Goal: Task Accomplishment & Management: Use online tool/utility

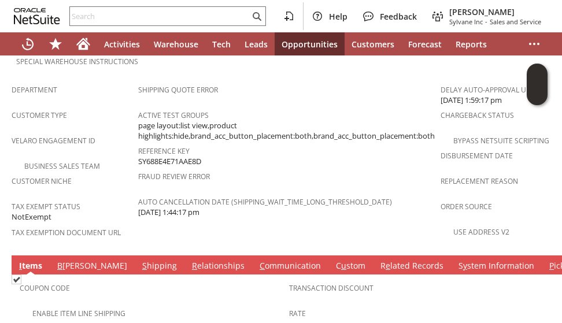
scroll to position [741, 0]
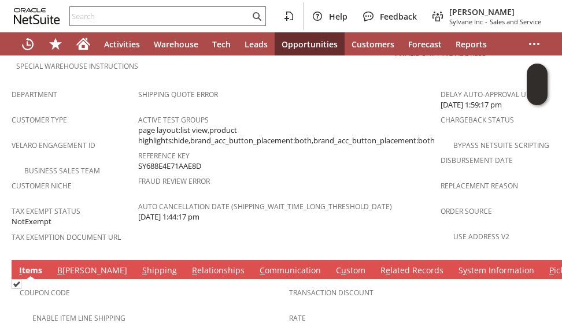
click at [139, 265] on link "S hipping" at bounding box center [159, 271] width 41 height 13
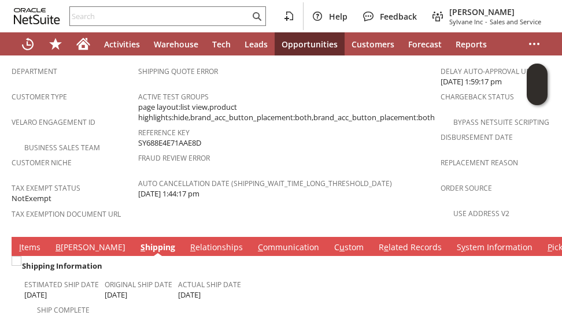
click at [157, 295] on tbody "Shipping Information Estimated Ship Date 8/7/2025 Original Ship Date 8/7/2025 A…" at bounding box center [289, 315] width 539 height 112
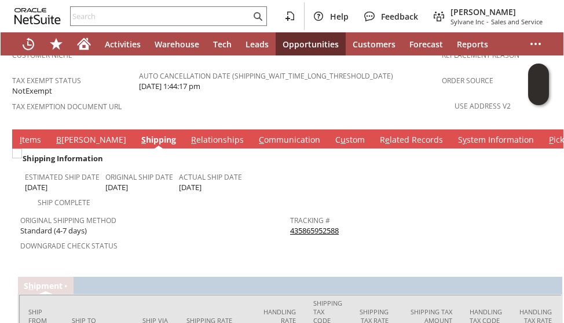
scroll to position [903, 0]
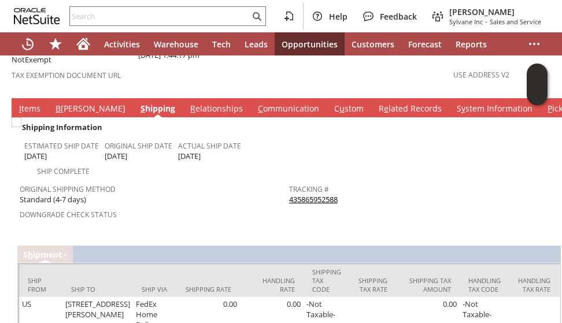
click at [308, 194] on link "435865952588" at bounding box center [313, 199] width 49 height 10
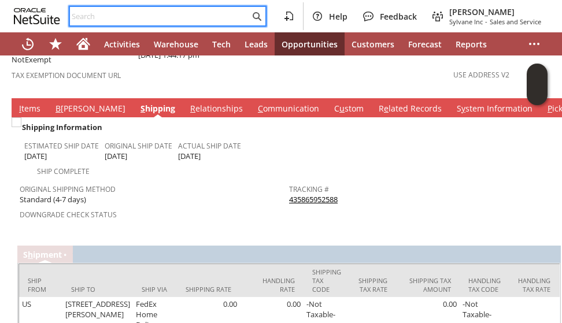
click at [198, 19] on input "text" at bounding box center [160, 16] width 180 height 14
paste input "alex@biriteglobal.com"
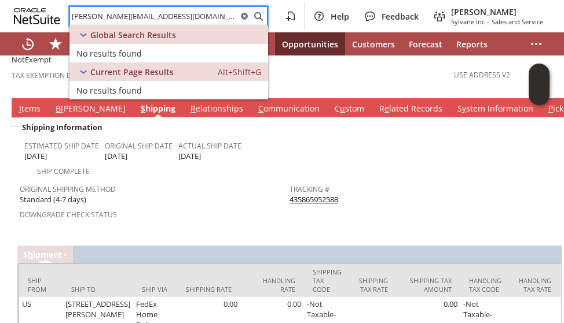
click at [122, 18] on input "alex@biriteglobal.com" at bounding box center [153, 16] width 167 height 14
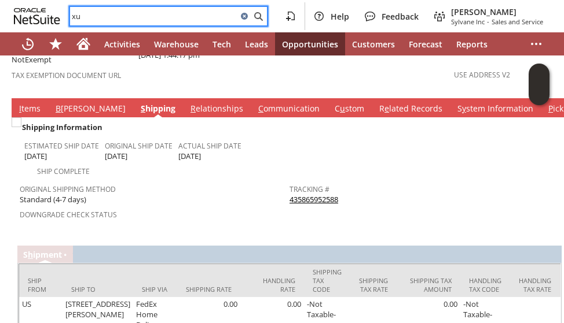
type input "x"
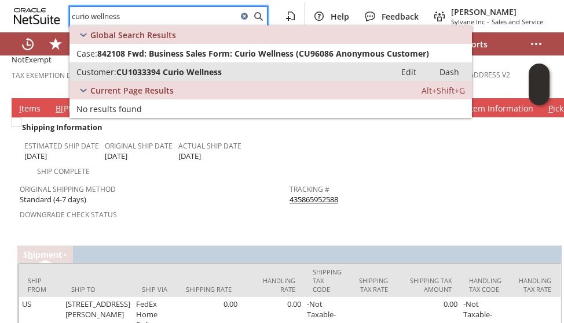
type input "curio wellness"
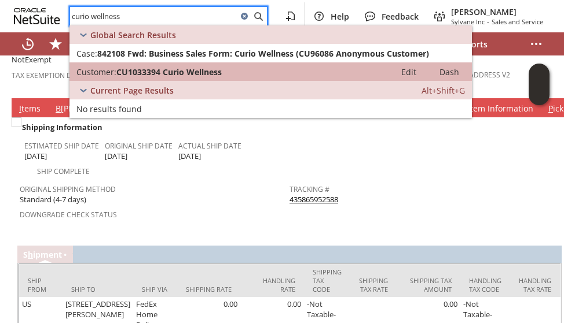
click at [124, 67] on span "CU1033394 Curio Wellness" at bounding box center [168, 72] width 105 height 11
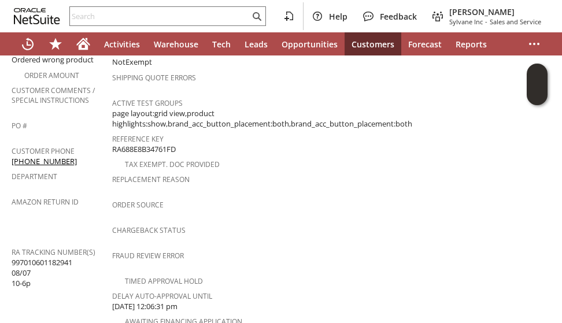
scroll to position [347, 0]
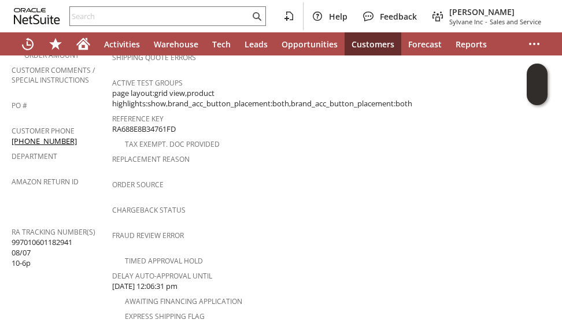
click at [58, 237] on span "997010601182941 08/07 10-6p" at bounding box center [42, 253] width 61 height 32
copy span "997010601182941"
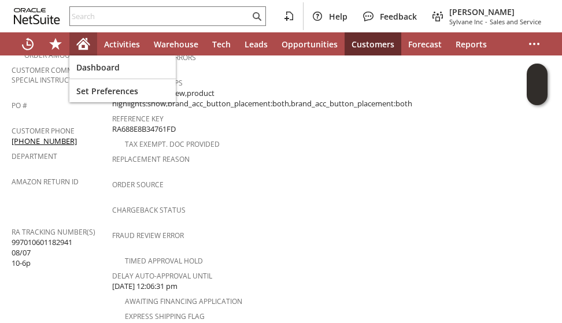
click at [79, 35] on div "Home" at bounding box center [83, 43] width 28 height 23
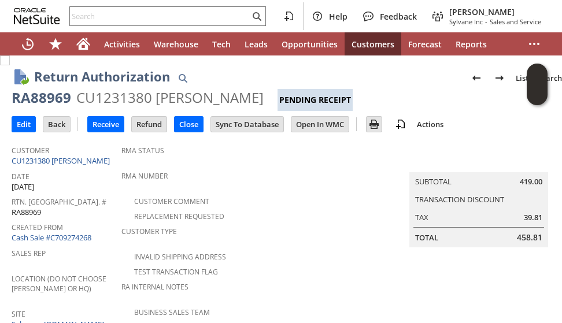
click at [285, 216] on div "Replacement Requested" at bounding box center [268, 215] width 293 height 14
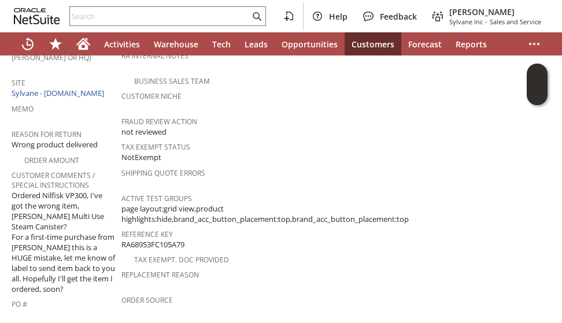
scroll to position [255, 0]
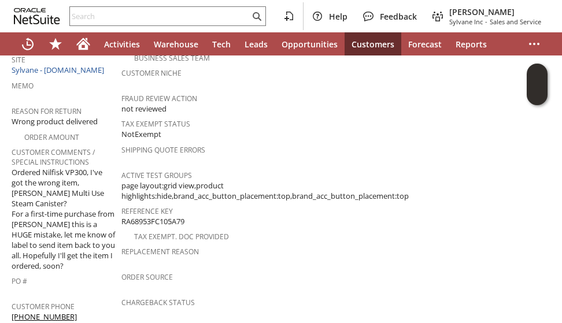
click at [285, 229] on div "Tax Exempt. Doc Provided" at bounding box center [268, 236] width 293 height 14
click at [251, 269] on div "Order Source" at bounding box center [266, 281] width 288 height 24
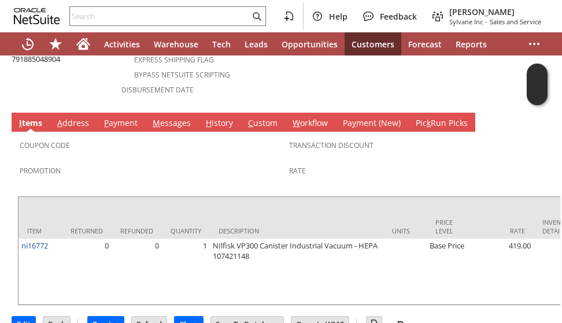
scroll to position [616, 0]
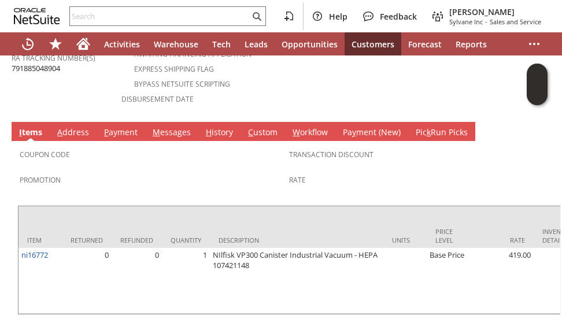
click at [156, 144] on tbody "Coupon Code Promotion" at bounding box center [155, 171] width 270 height 54
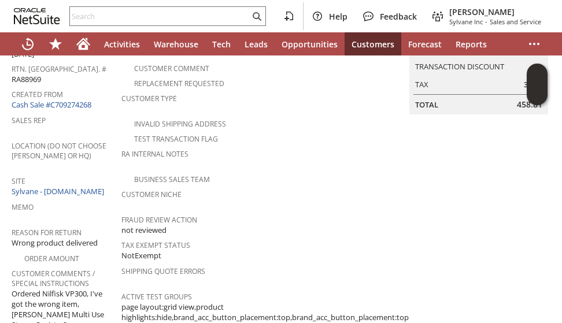
scroll to position [0, 0]
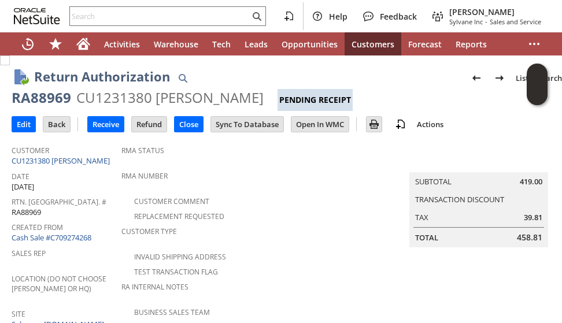
click at [51, 99] on div "RA88969" at bounding box center [42, 98] width 60 height 19
copy div "RA88969"
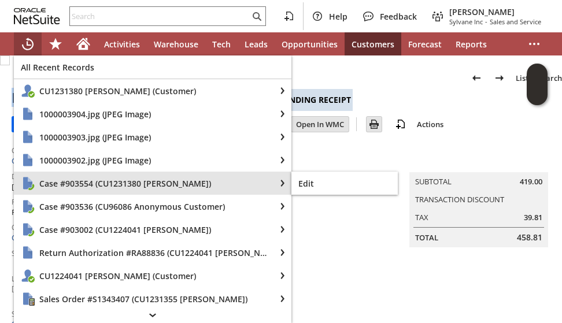
click at [70, 184] on span "Case #903554 (CU1231380 Joseph Hsu)" at bounding box center [153, 183] width 229 height 11
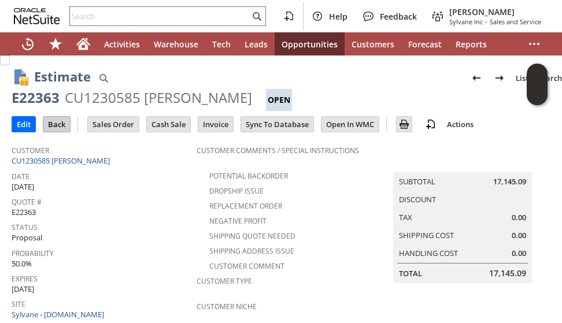
click at [57, 126] on input "Back" at bounding box center [56, 124] width 27 height 15
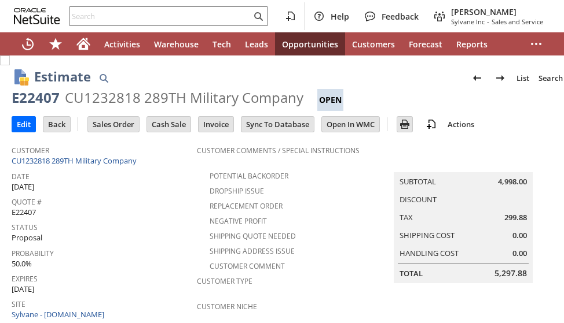
click at [159, 230] on div "Status Proposal" at bounding box center [101, 231] width 179 height 25
click at [58, 127] on input "Back" at bounding box center [56, 124] width 27 height 15
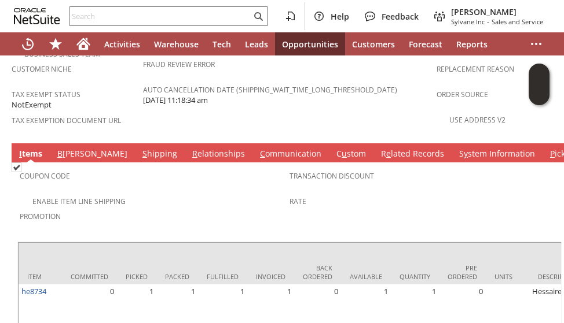
click at [158, 165] on tbody "Coupon Code Enable Item Line Shipping Promotion" at bounding box center [155, 199] width 270 height 69
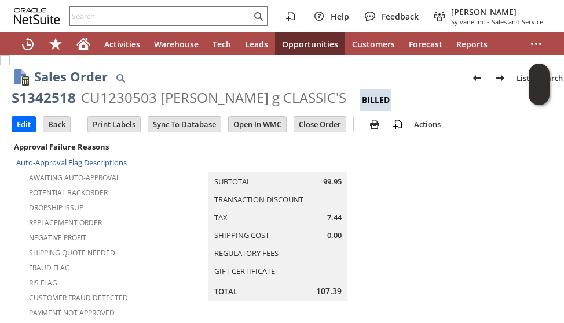
scroll to position [23, 0]
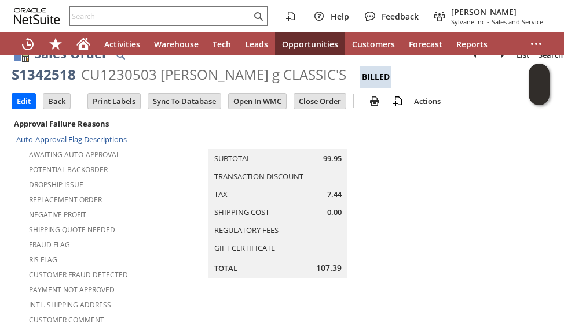
click at [176, 210] on td "Summary Subtotal 99.95 Transaction Discount Tax 7.44 Shipping Cost 0.00 Regulat…" at bounding box center [289, 197] width 293 height 162
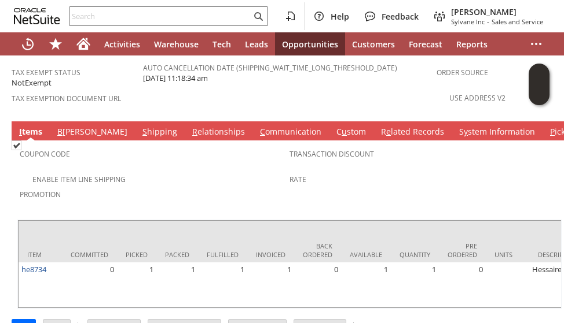
scroll to position [0, 475]
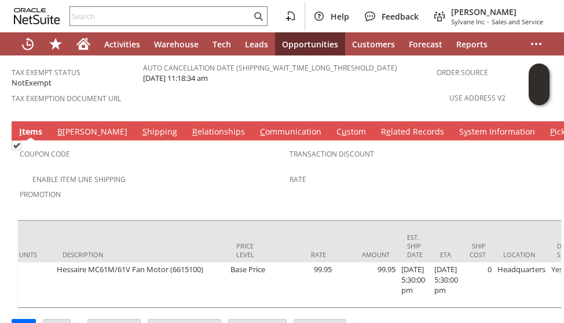
click at [131, 186] on span "Promotion" at bounding box center [152, 192] width 264 height 13
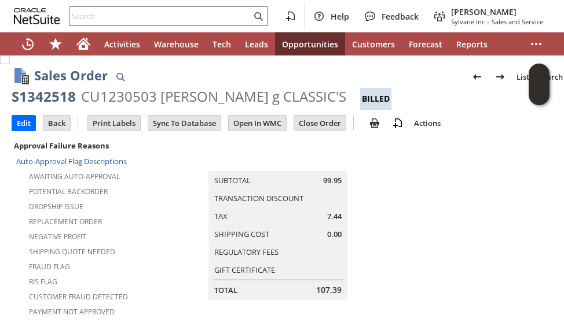
scroll to position [0, 0]
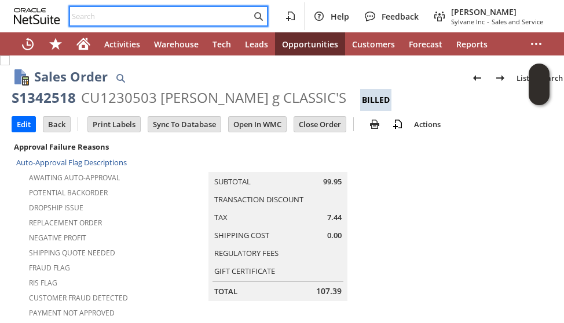
click at [123, 14] on input "text" at bounding box center [160, 16] width 181 height 14
paste input "2024971393"
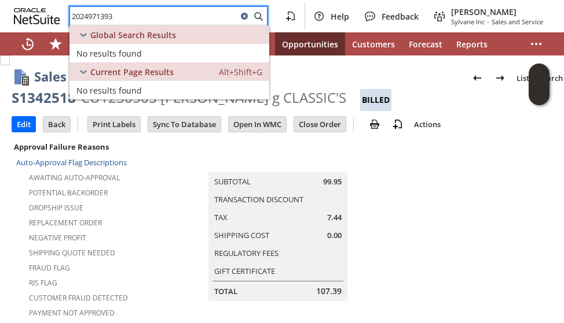
type input "2024971393"
click at [242, 16] on icon at bounding box center [244, 16] width 14 height 14
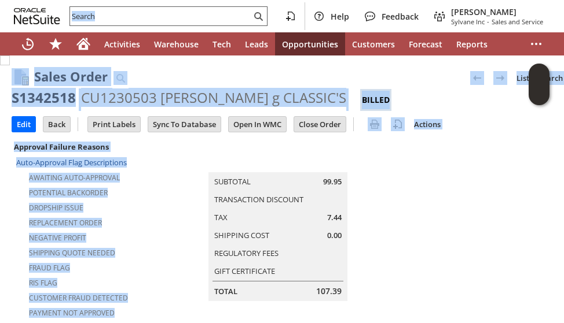
drag, startPoint x: 172, startPoint y: 268, endPoint x: 21, endPoint y: -70, distance: 369.9
click at [21, 0] on html "Help Feedback John Johnson Jr Sylvane Inc - Sales and Service Activities Wareho…" at bounding box center [282, 161] width 564 height 323
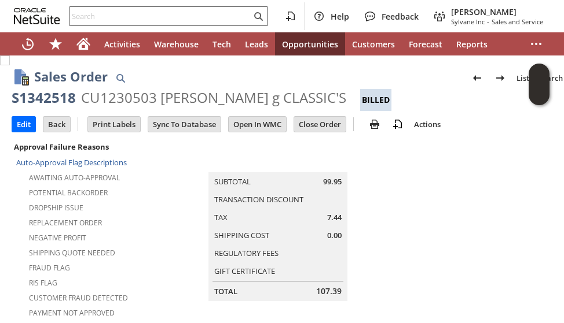
click at [134, 11] on input "text" at bounding box center [160, 16] width 181 height 14
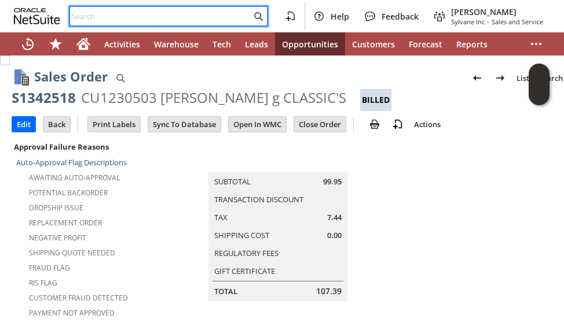
click at [134, 11] on input "text" at bounding box center [160, 16] width 181 height 14
paste input "6124140675"
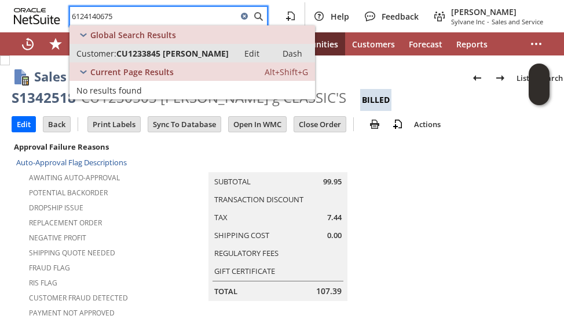
type input "6124140675"
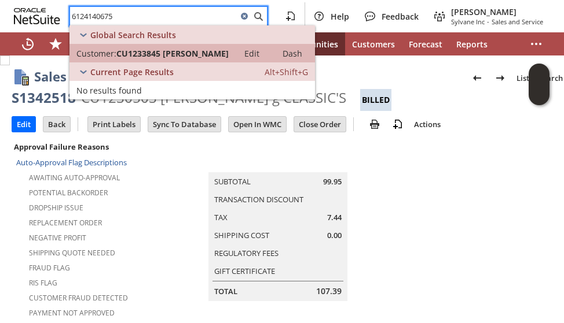
click at [139, 55] on span "CU1233845 Amit K Mehrotra" at bounding box center [172, 53] width 112 height 11
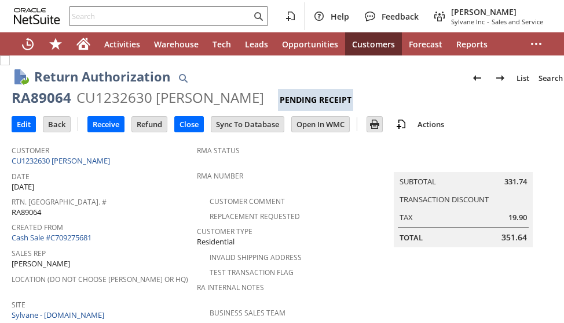
click at [155, 212] on div "Rtn. Auth. # RA89064" at bounding box center [101, 206] width 179 height 24
click at [59, 129] on input "Back" at bounding box center [56, 124] width 27 height 15
click at [181, 207] on div "Rtn. [GEOGRAPHIC_DATA]. # RA89064" at bounding box center [101, 206] width 179 height 24
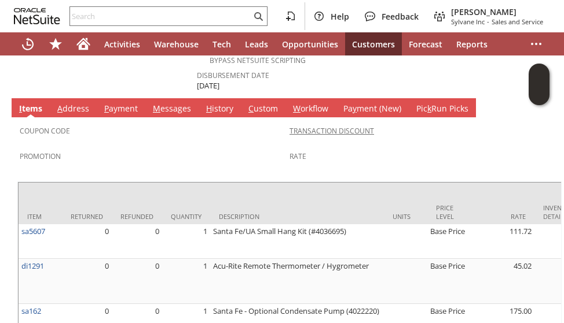
scroll to position [608, 0]
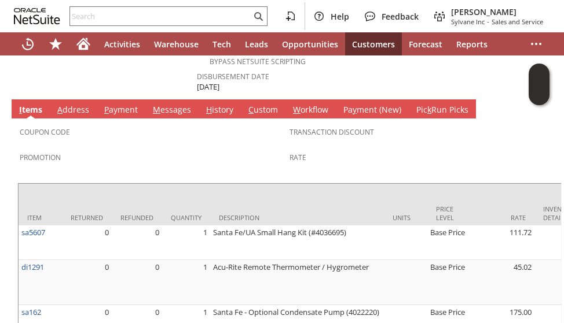
click at [212, 104] on link "H istory" at bounding box center [219, 110] width 33 height 13
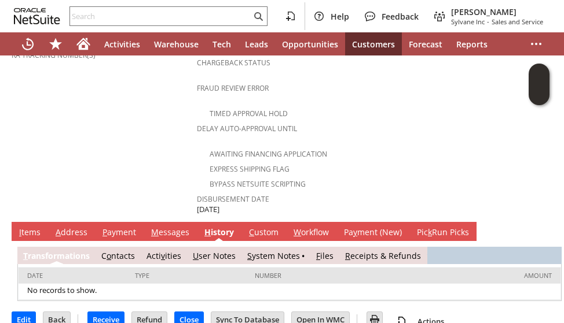
scroll to position [0, 0]
click at [264, 251] on link "S ystem Notes" at bounding box center [273, 256] width 53 height 11
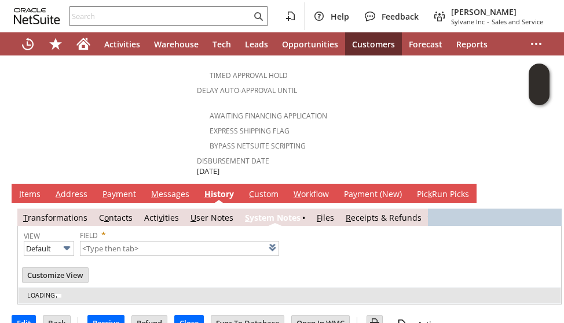
type input "1 to 25 of 79"
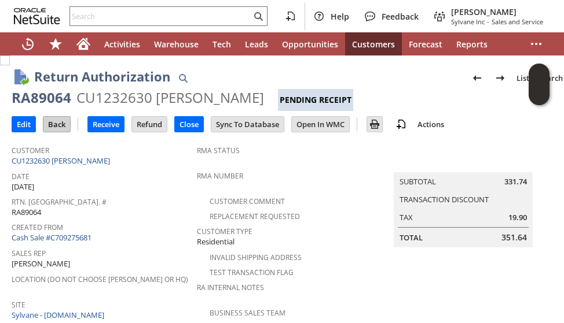
click at [58, 122] on input "Back" at bounding box center [56, 124] width 27 height 15
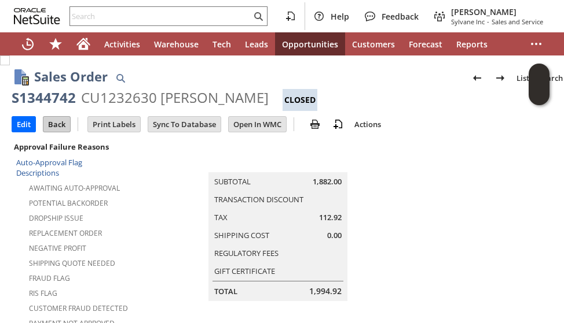
click at [58, 122] on input "Back" at bounding box center [56, 124] width 27 height 15
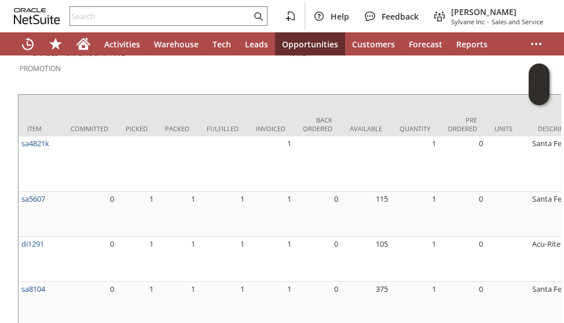
scroll to position [0, 475]
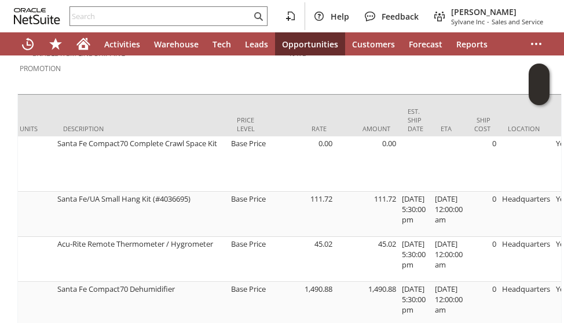
click at [12, 189] on div "Coupon Code Enable Item Line Shipping Promotion Transaction Discount Rate Item …" at bounding box center [290, 232] width 556 height 436
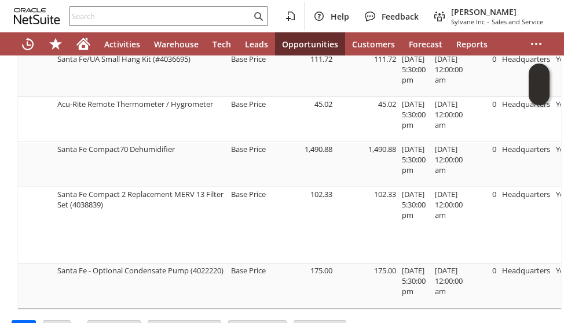
scroll to position [0, 0]
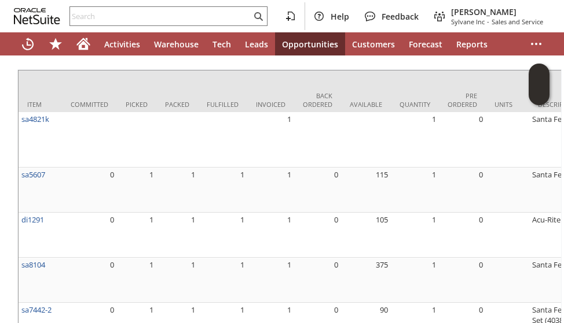
scroll to position [973, 0]
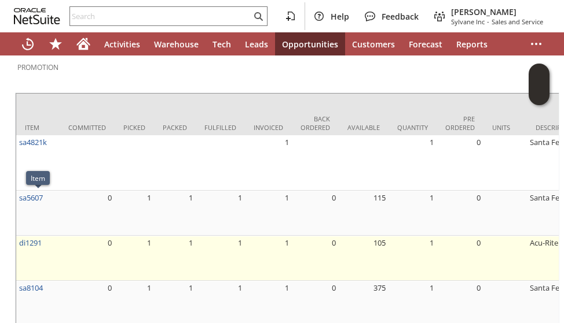
scroll to position [973, 1]
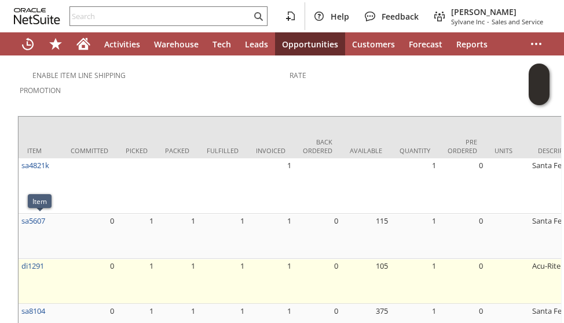
scroll to position [927, 0]
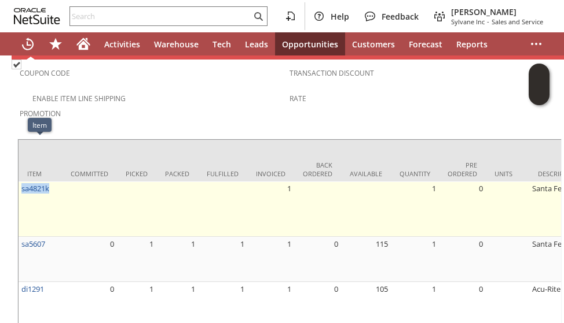
drag, startPoint x: 54, startPoint y: 146, endPoint x: 21, endPoint y: 153, distance: 33.8
click at [21, 182] on td "sa4821k" at bounding box center [40, 210] width 43 height 56
copy link "sa4821k"
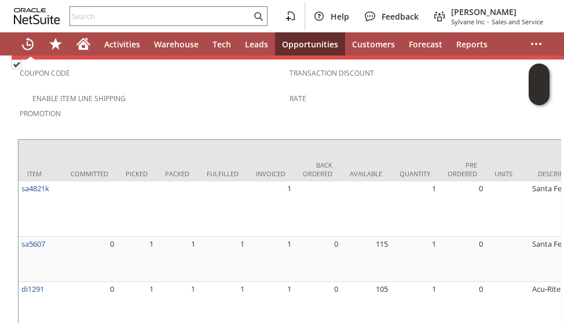
click at [98, 105] on div "Promotion" at bounding box center [152, 117] width 264 height 24
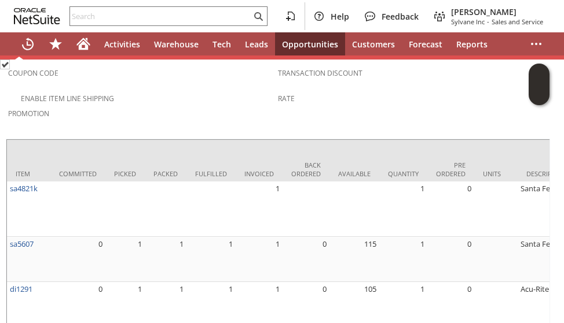
scroll to position [927, 1]
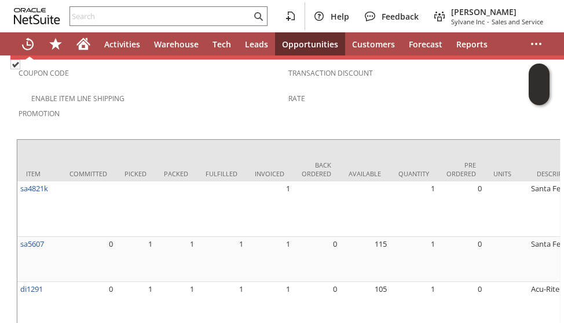
click at [38, 105] on td "Promotion" at bounding box center [154, 117] width 270 height 25
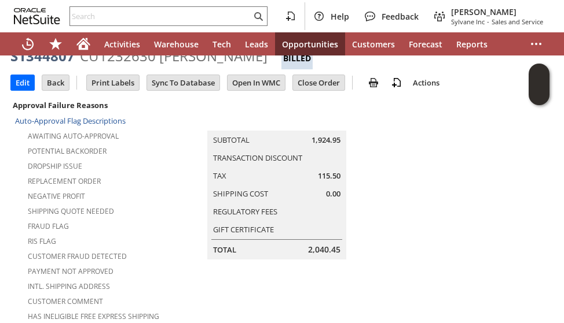
scroll to position [0, 1]
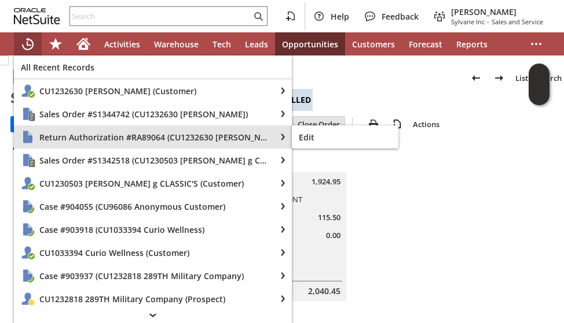
click at [79, 133] on span "Return Authorization #RA89064 (CU1232630 vincent casey)" at bounding box center [153, 137] width 229 height 11
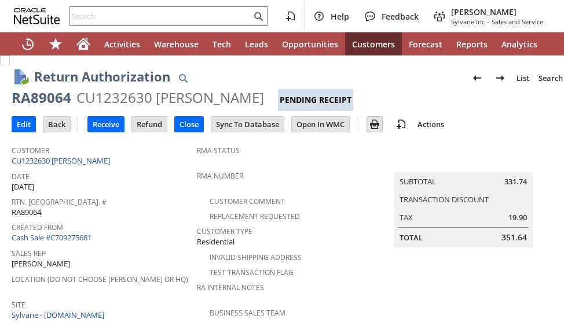
click at [139, 222] on span "Created From" at bounding box center [101, 225] width 179 height 13
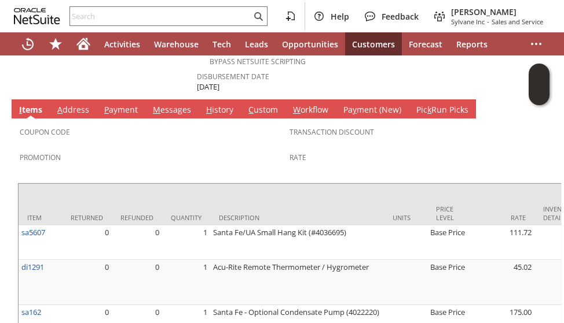
click at [222, 104] on link "H istory" at bounding box center [219, 110] width 33 height 13
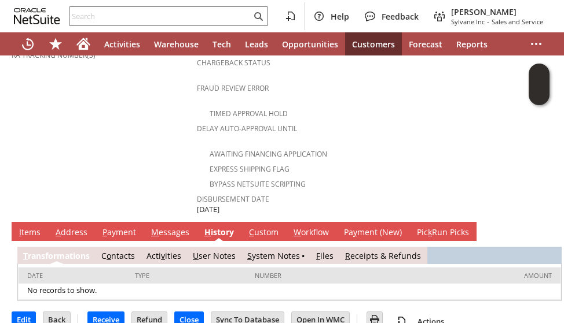
click at [270, 251] on link "S ystem Notes" at bounding box center [273, 256] width 53 height 11
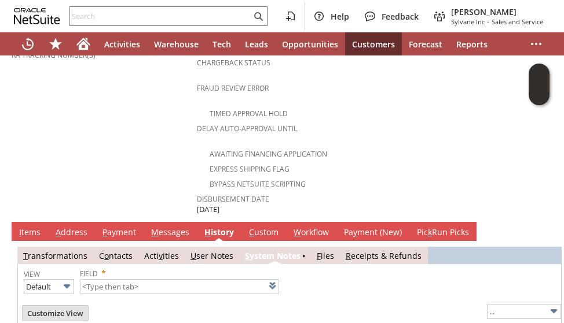
type input "1 to 25 of 79"
click at [8, 238] on div "Return Authorization List Search RA89064 CU1232630 [PERSON_NAME] Pending Receip…" at bounding box center [289, 181] width 579 height 1220
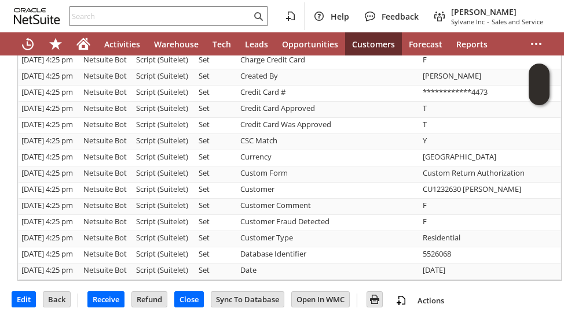
scroll to position [1067, 0]
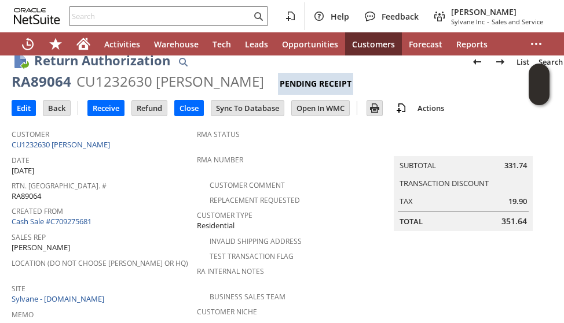
scroll to position [0, 0]
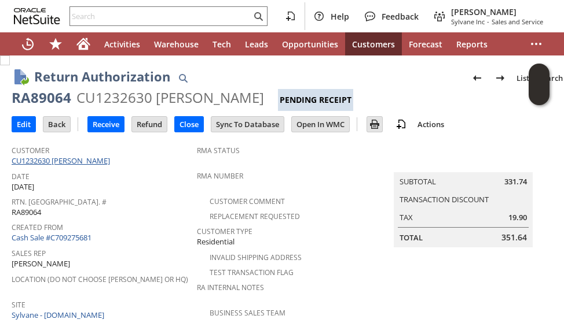
click at [71, 161] on link "CU1232630 [PERSON_NAME]" at bounding box center [62, 161] width 101 height 10
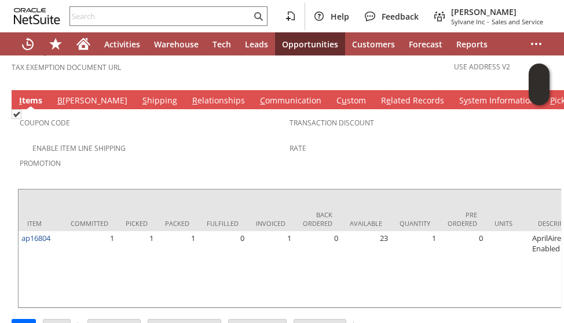
click at [177, 140] on div "Enable Item Line Shipping" at bounding box center [155, 147] width 270 height 14
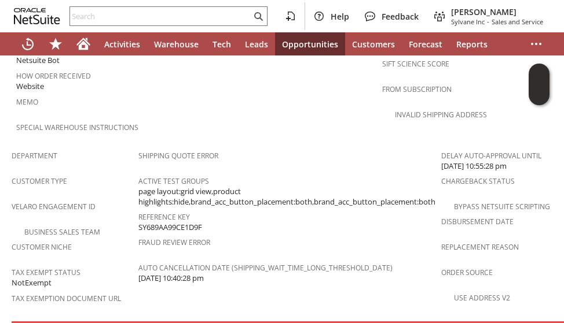
scroll to position [656, 0]
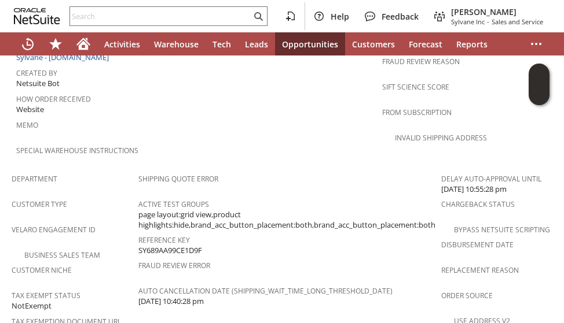
click at [177, 117] on div "Memo" at bounding box center [103, 129] width 175 height 24
click at [189, 117] on div "Memo" at bounding box center [103, 129] width 175 height 24
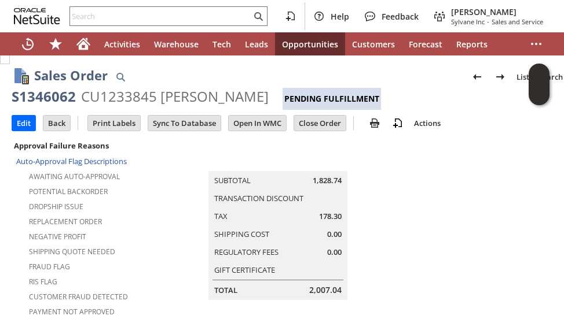
scroll to position [0, 0]
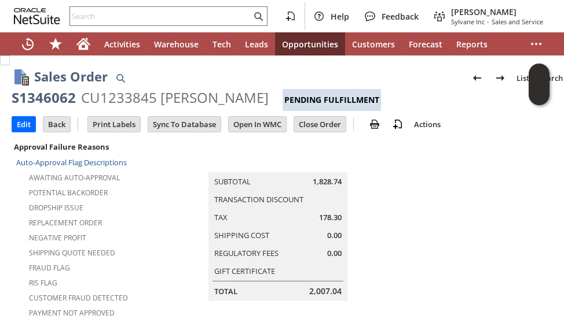
click at [54, 101] on div "S1346062" at bounding box center [44, 98] width 64 height 19
copy div "S1346062"
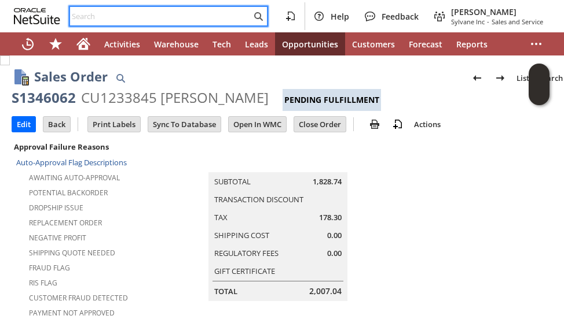
click at [134, 19] on input "text" at bounding box center [160, 16] width 181 height 14
paste input "S1346062"
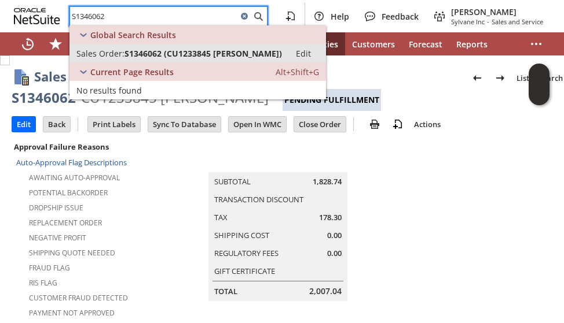
type input "S1346062"
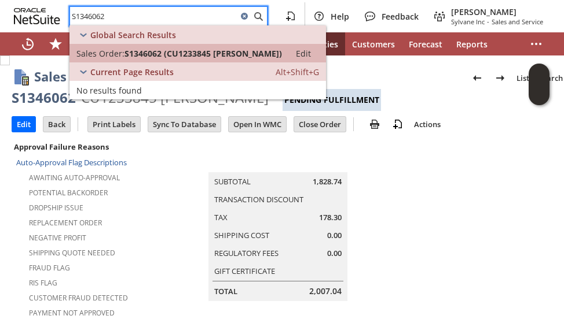
click at [190, 53] on span "S1346062 (CU1233845 Amit K Mehrotra)" at bounding box center [202, 53] width 157 height 11
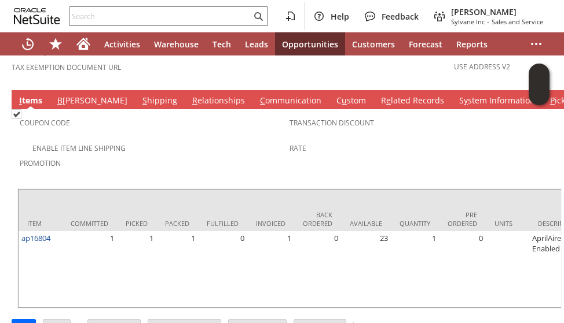
click at [179, 140] on div "Enable Item Line Shipping" at bounding box center [155, 147] width 270 height 14
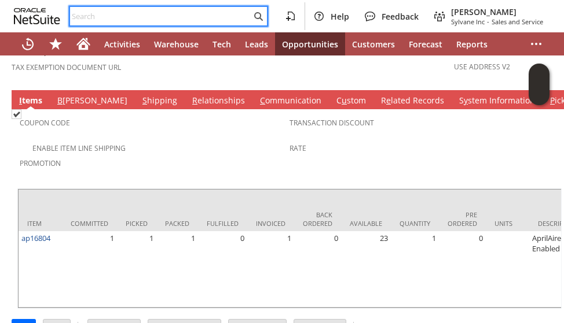
click at [139, 11] on input "text" at bounding box center [160, 16] width 181 height 14
paste input "9732220787"
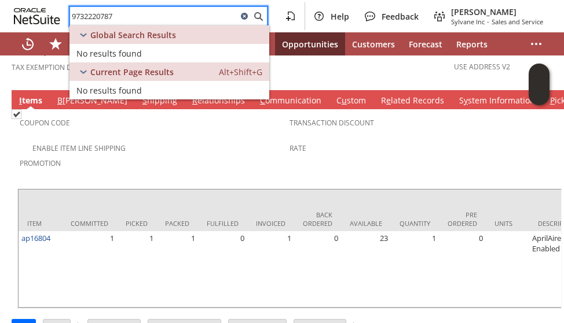
type input "9732220787"
click at [246, 14] on icon at bounding box center [244, 16] width 7 height 7
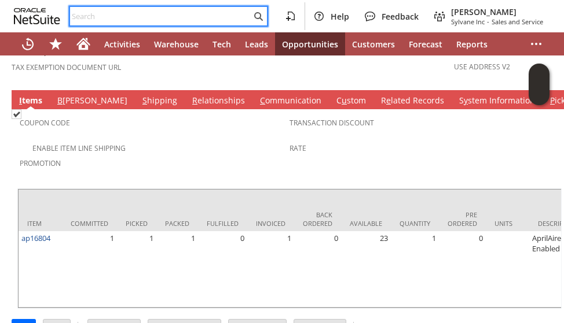
click at [134, 13] on input "text" at bounding box center [160, 16] width 181 height 14
paste input "9732220787"
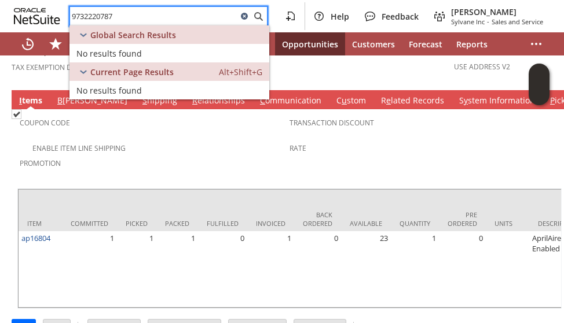
type input "9732220787"
click at [243, 13] on icon at bounding box center [244, 16] width 14 height 14
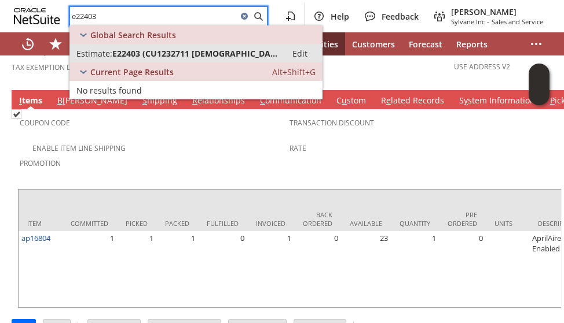
type input "e22403"
click at [128, 53] on span "E22403 (CU1232711 Zion lutheran church)" at bounding box center [195, 53] width 167 height 11
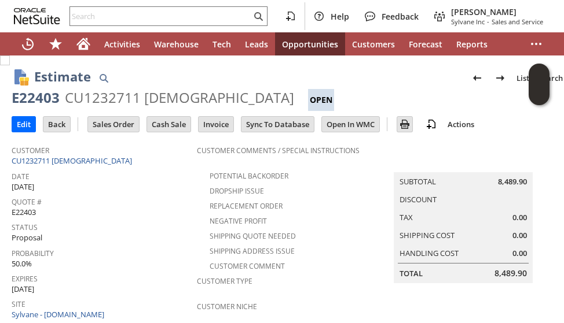
click at [139, 214] on td "Quote # E22403" at bounding box center [104, 206] width 185 height 25
click at [119, 127] on input "Sales Order" at bounding box center [113, 124] width 51 height 15
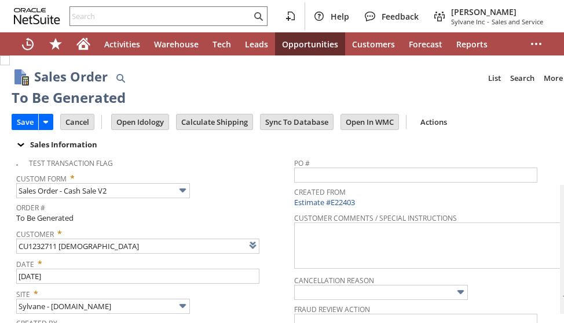
type input "Intelligent Recommendations¹⁰"
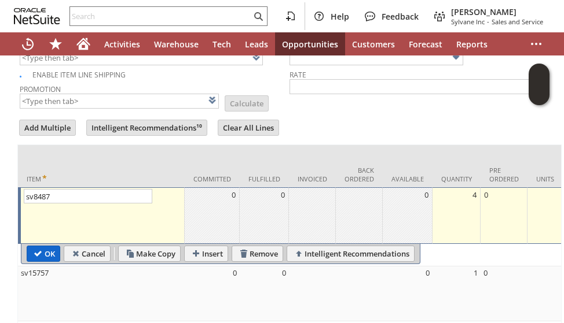
click at [50, 247] on input "OK" at bounding box center [43, 254] width 32 height 15
type input "Add"
type input "Copy Previous"
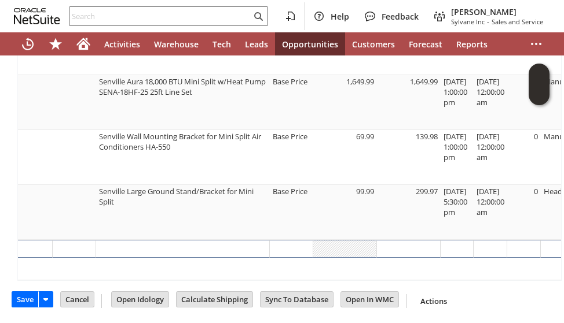
scroll to position [0, 0]
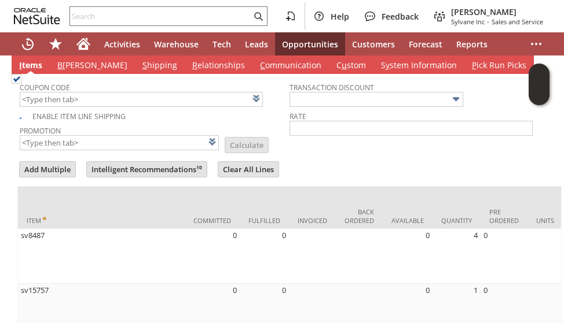
scroll to position [636, 0]
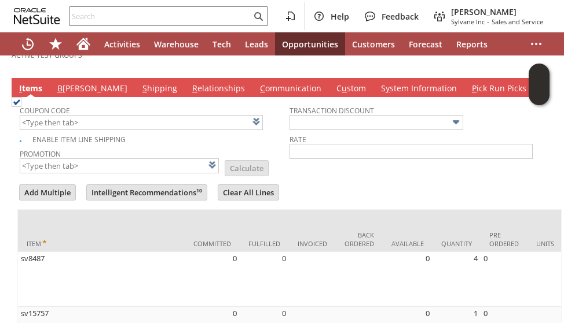
click at [71, 83] on link "B illing" at bounding box center [92, 89] width 76 height 13
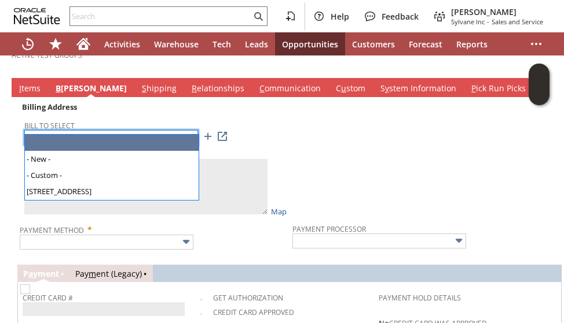
click at [84, 130] on input "text" at bounding box center [111, 137] width 174 height 15
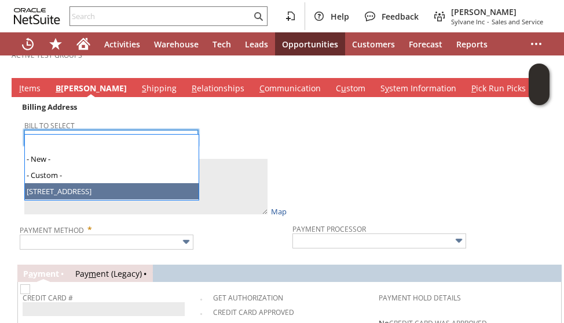
type input "559 raritan road"
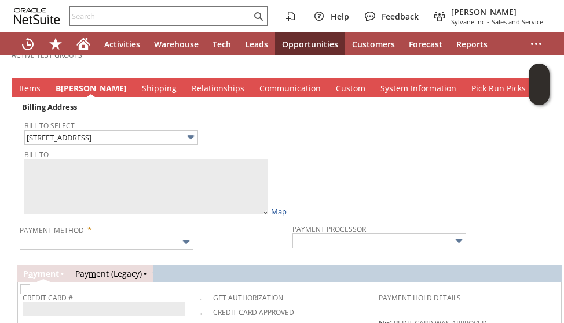
type textarea "Zion lutheran church 559 raritan road Clark NJ 07066 United States"
type input "559 raritan road"
type input "07066"
click at [266, 123] on div "Bill To Select 559 raritan road" at bounding box center [155, 131] width 262 height 28
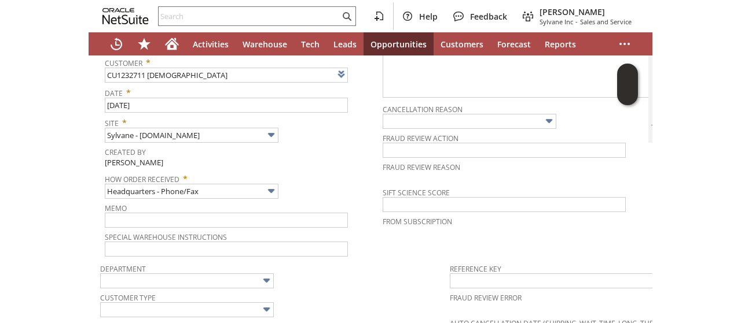
scroll to position [80, 0]
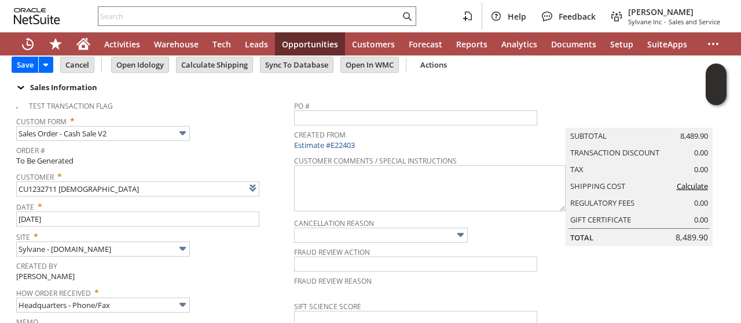
click at [251, 99] on tbody "Sales Information Test Transaction Flag Custom Form * Sales Order - Cash Sale V…" at bounding box center [371, 226] width 718 height 292
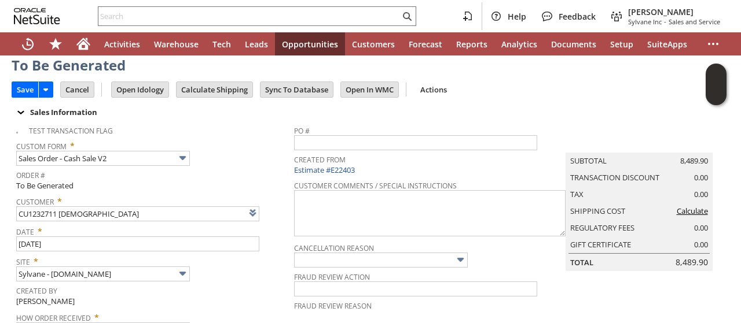
scroll to position [11, 0]
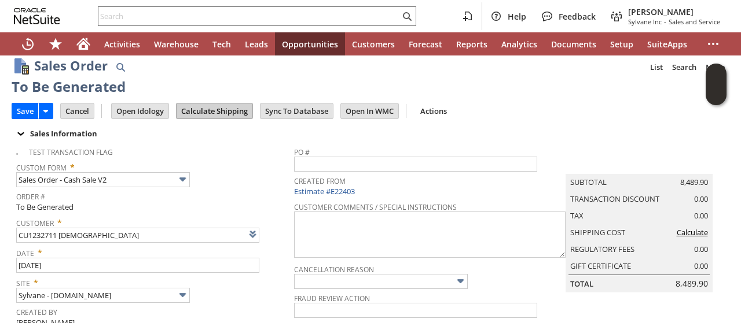
click at [221, 112] on input "Calculate Shipping" at bounding box center [215, 111] width 76 height 15
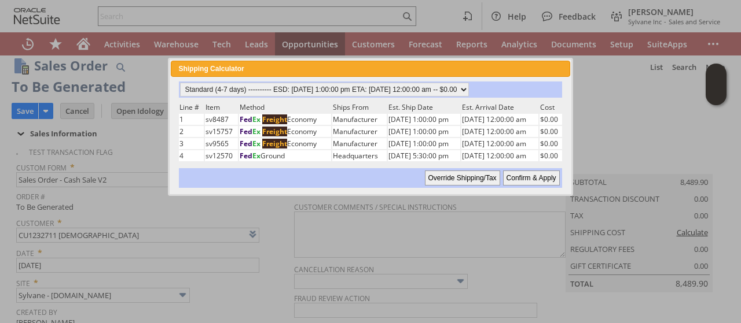
click at [534, 174] on input "Confirm & Apply" at bounding box center [531, 178] width 57 height 15
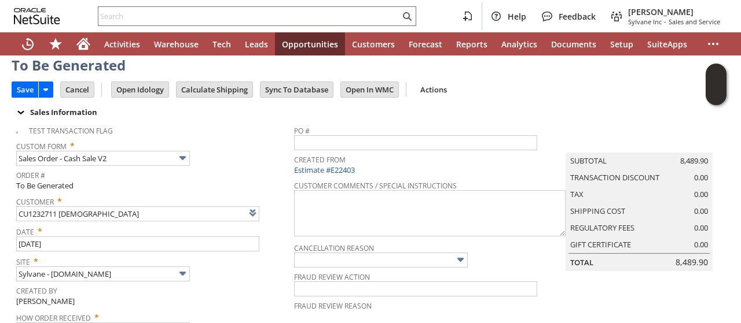
click at [277, 223] on tbody "Test Transaction Flag Custom Form * Sales Order - Cash Sale V2 Order # To Be Ge…" at bounding box center [155, 258] width 278 height 277
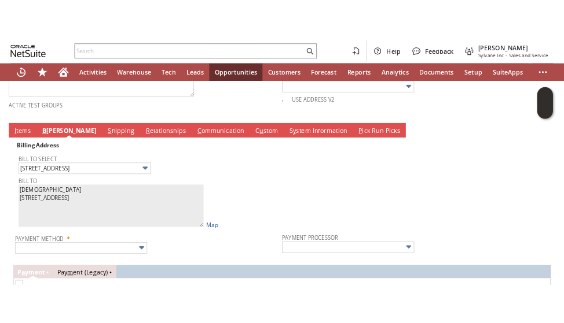
scroll to position [636, 0]
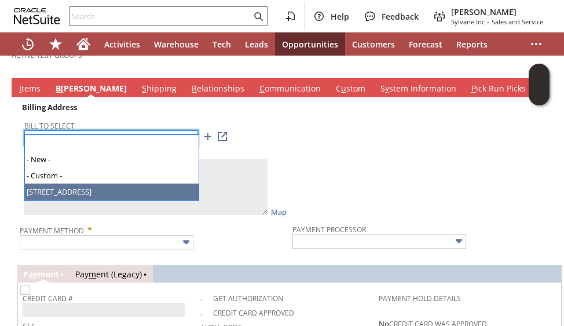
click at [150, 130] on input "559 raritan road" at bounding box center [111, 137] width 174 height 15
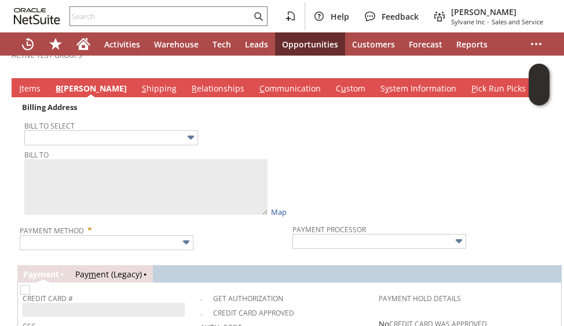
type input "729 Roselle street"
type textarea "Zion lutheran church 729 Roselle street Linden NJ 07036 United States"
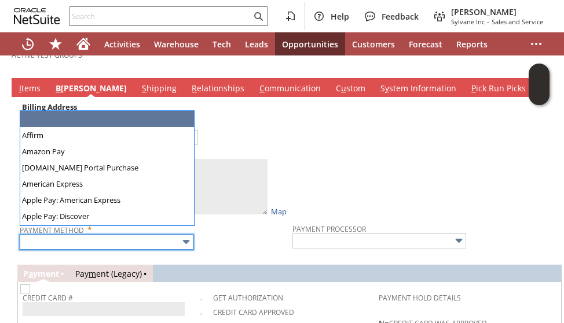
click at [146, 235] on input "text" at bounding box center [107, 242] width 174 height 15
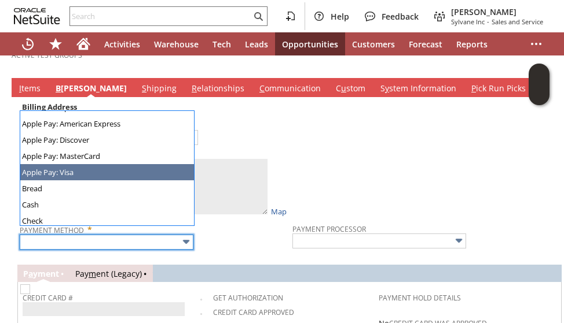
scroll to position [53, 0]
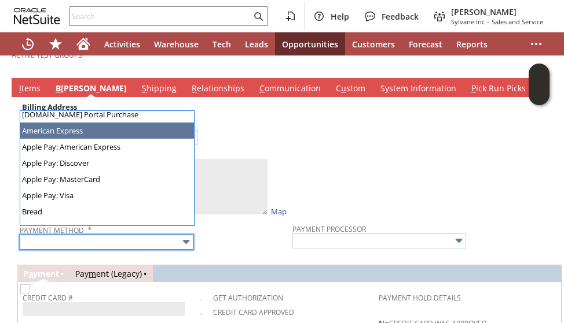
type input "American Express"
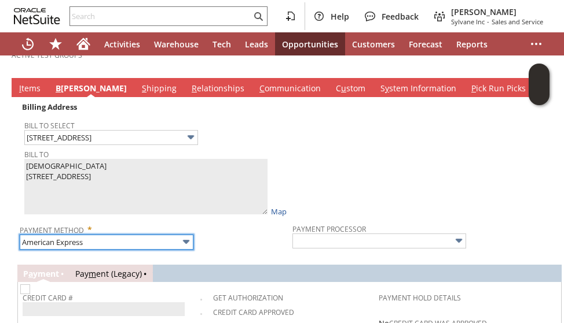
type input "Braintree"
checkbox input "true"
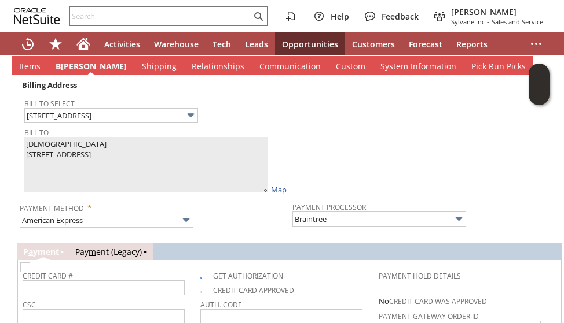
click at [230, 237] on div "Billing Address Bill To Select 729 Roselle street Bill To Zion lutheran church …" at bounding box center [289, 291] width 544 height 433
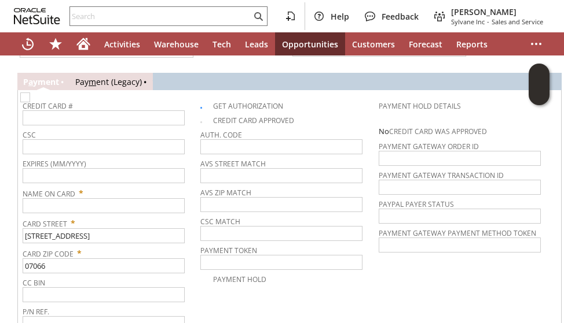
scroll to position [844, 0]
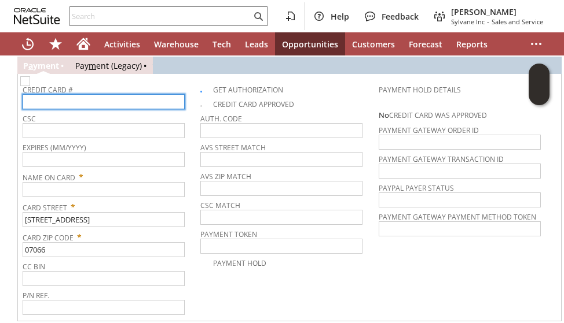
click at [137, 94] on input "text" at bounding box center [104, 101] width 162 height 15
type input "379593935204005"
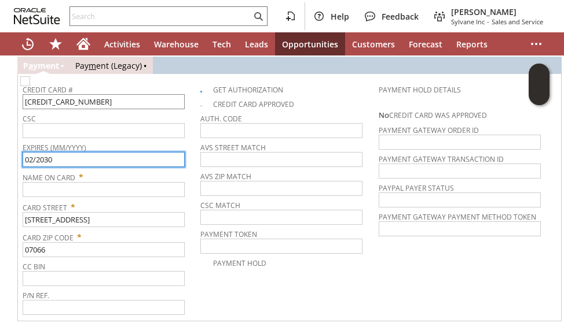
type input "02/2030"
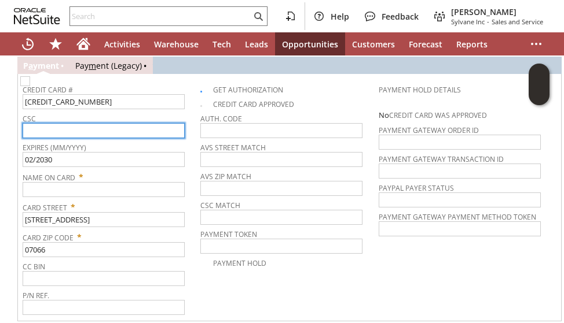
click at [133, 123] on input "text" at bounding box center [104, 130] width 162 height 15
type input "0783"
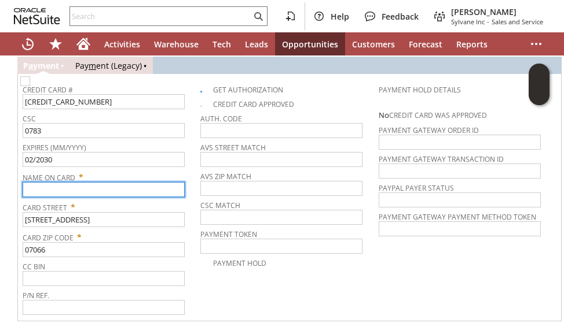
click at [55, 182] on input "text" at bounding box center [104, 189] width 162 height 15
type input "Edward L."
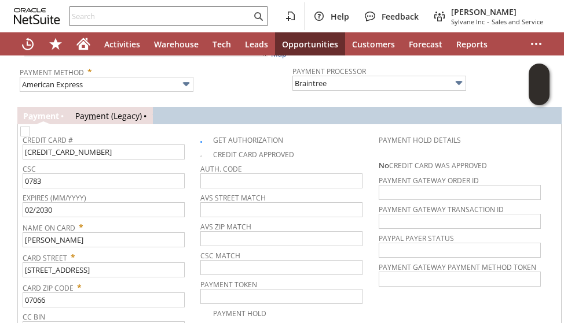
scroll to position [775, 0]
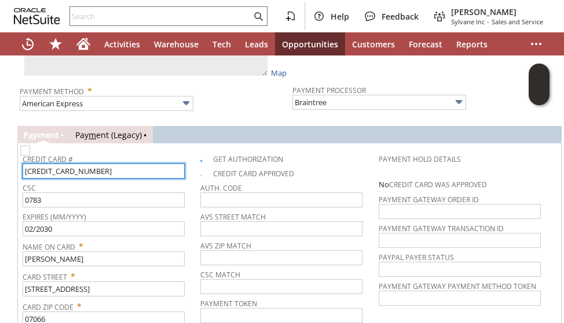
click at [24, 164] on input "379593935204005" at bounding box center [104, 171] width 162 height 15
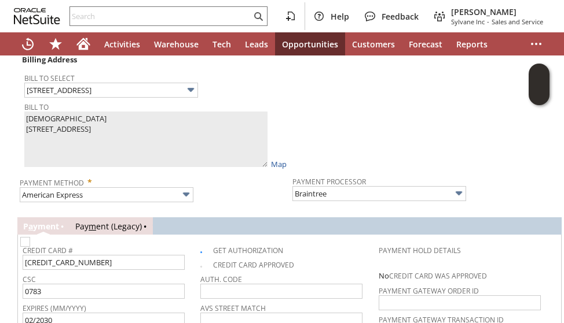
scroll to position [682, 0]
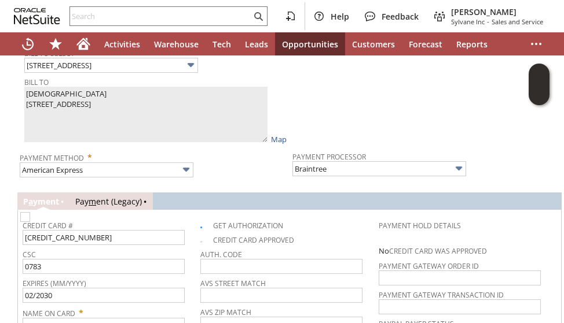
scroll to position [729, 0]
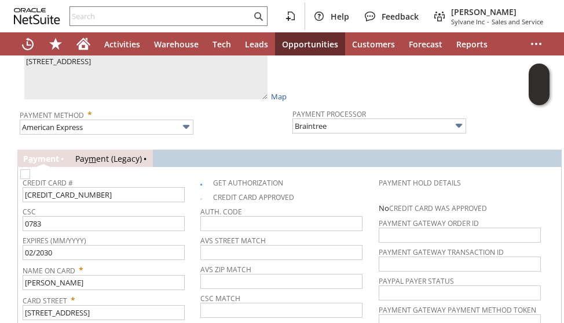
click at [13, 288] on div "Billing Address Bill To Select 729 Roselle street Bill To Zion lutheran church …" at bounding box center [290, 198] width 556 height 433
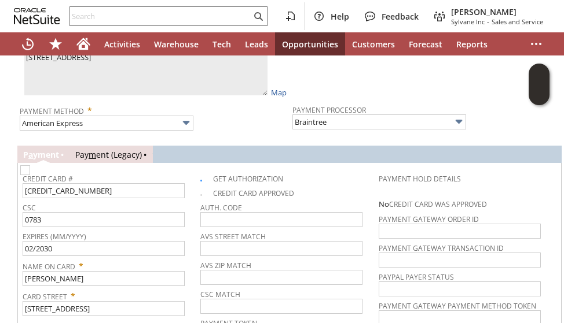
scroll to position [775, 0]
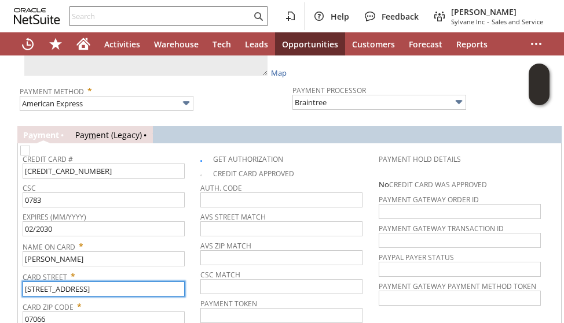
click at [46, 282] on input "559 raritan road" at bounding box center [104, 289] width 162 height 15
paste input "729 Roselle street"
type input "729 Roselle street"
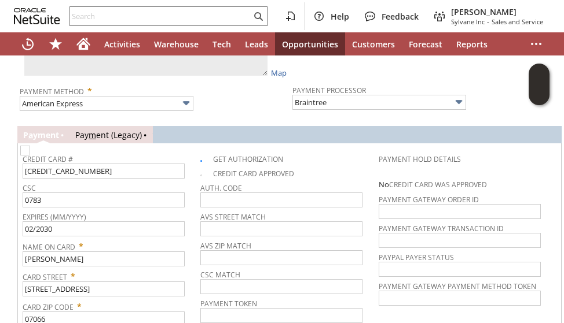
click at [13, 278] on div "Billing Address Bill To Select 729 Roselle street Bill To Zion lutheran church …" at bounding box center [290, 174] width 556 height 433
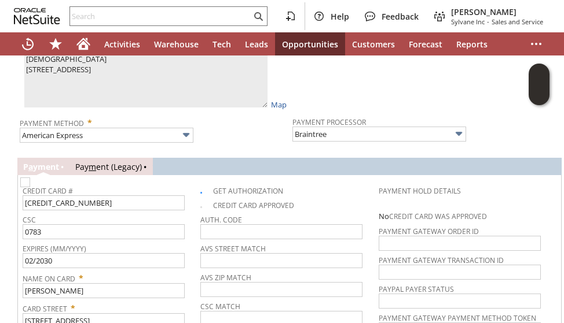
scroll to position [729, 0]
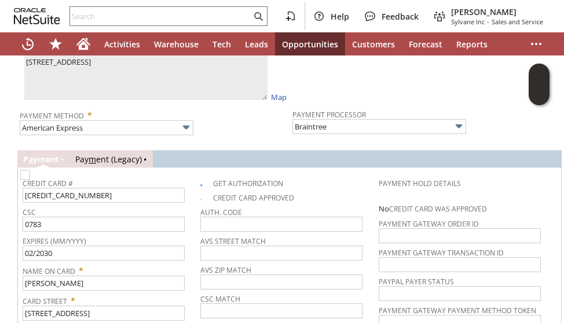
click at [17, 115] on td "Billing Address Bill To Select 729 Roselle street Bill To Zion lutheran church …" at bounding box center [289, 61] width 544 height 156
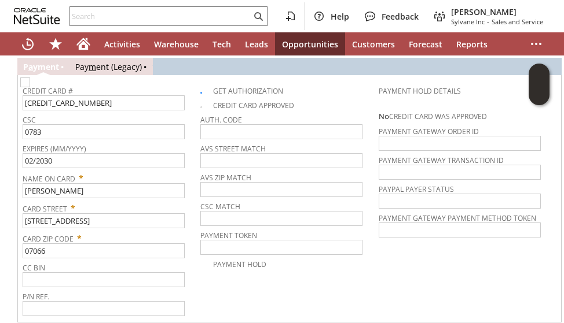
scroll to position [844, 0]
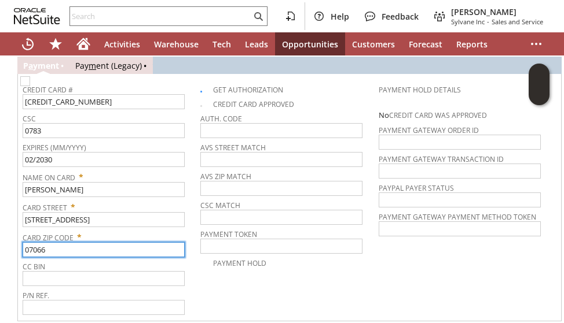
click at [48, 242] on input "07066" at bounding box center [104, 249] width 162 height 15
drag, startPoint x: 48, startPoint y: 237, endPoint x: 38, endPoint y: 181, distance: 57.1
click at [38, 181] on tbody "Credit Card # 379593935204005 CSC 0783 Expires (MM/YYYY) 02/2030 Name On Card *…" at bounding box center [112, 198] width 178 height 238
paste input "3"
type input "07036"
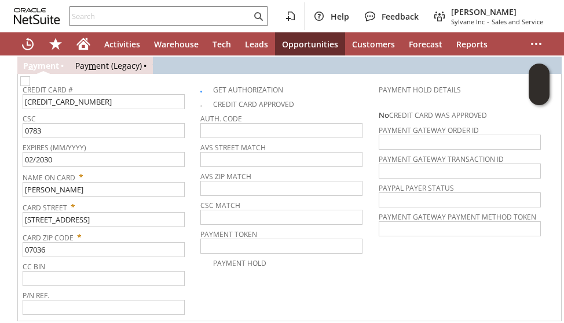
click at [12, 187] on div "Billing Address Bill To Select 729 Roselle street Bill To Zion lutheran church …" at bounding box center [290, 105] width 556 height 433
click at [13, 157] on div "Billing Address Bill To Select 729 Roselle street Bill To Zion lutheran church …" at bounding box center [290, 105] width 556 height 433
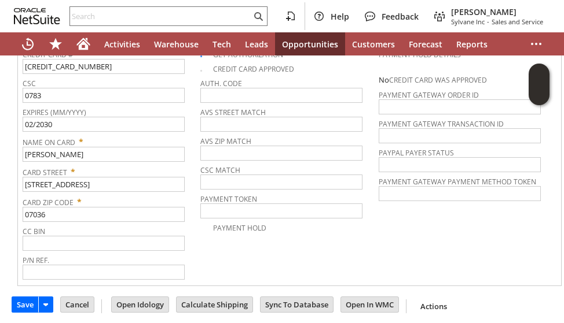
scroll to position [880, 0]
click at [26, 297] on input "Save" at bounding box center [25, 304] width 26 height 15
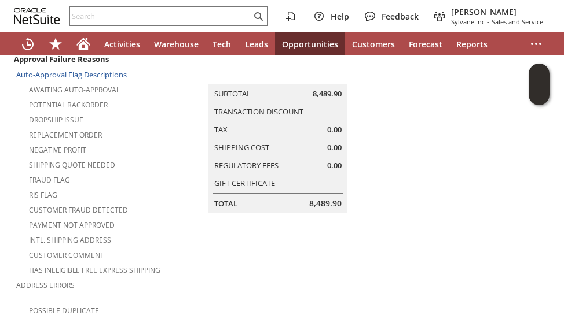
scroll to position [162, 0]
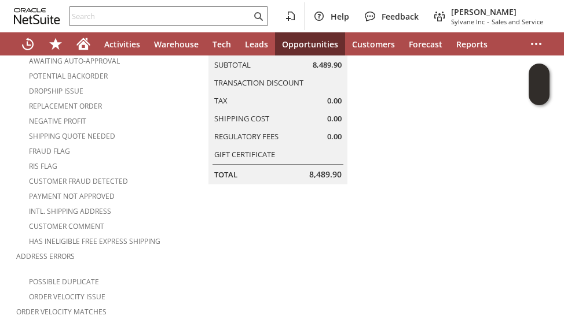
click at [168, 188] on div "Payment not approved" at bounding box center [106, 195] width 181 height 14
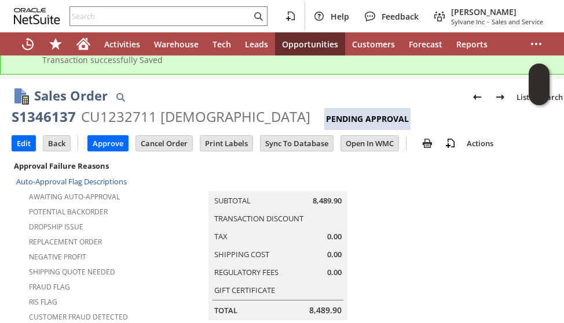
scroll to position [0, 0]
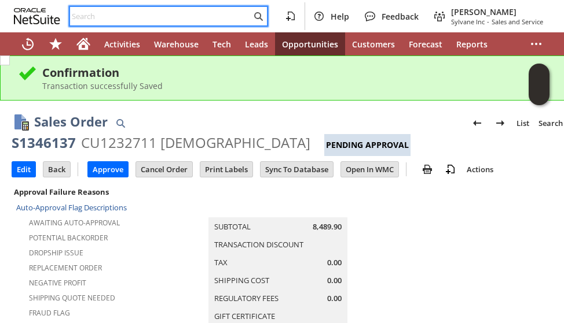
click at [126, 17] on input "text" at bounding box center [160, 16] width 181 height 14
paste input "2012247191"
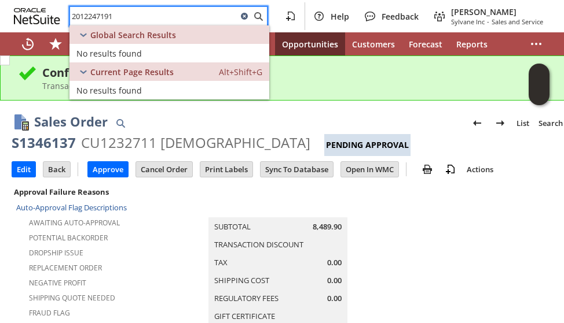
type input "2012247191"
click at [247, 19] on icon at bounding box center [244, 16] width 7 height 7
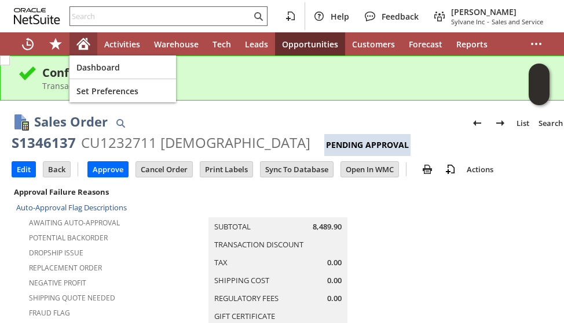
click at [84, 47] on icon "Home" at bounding box center [83, 44] width 14 height 14
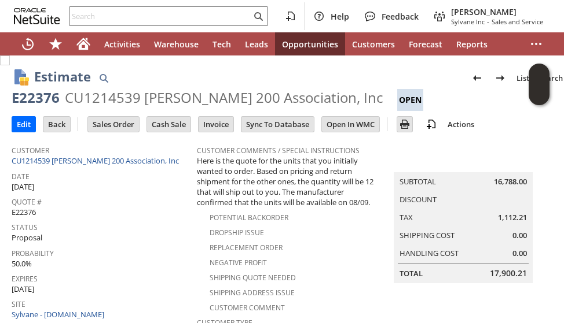
click at [170, 245] on span "Probability" at bounding box center [101, 251] width 179 height 13
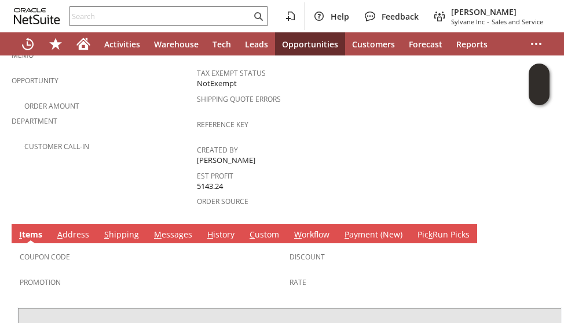
scroll to position [278, 0]
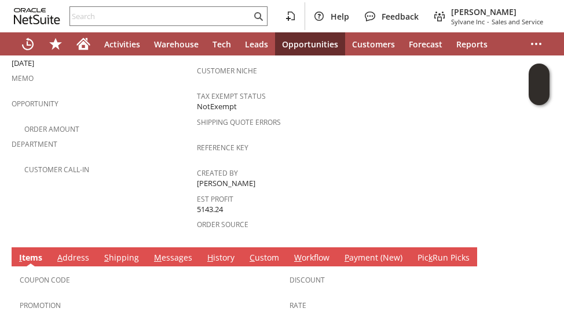
click at [166, 252] on link "M essages" at bounding box center [173, 258] width 44 height 13
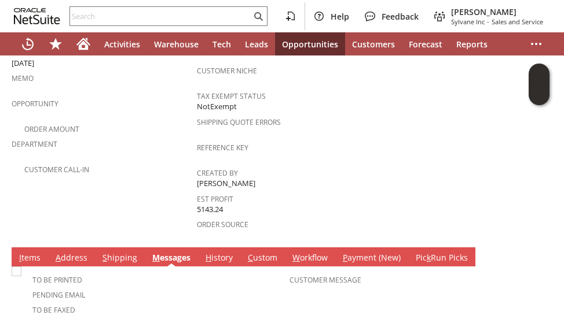
scroll to position [0, 0]
click at [149, 199] on td "Customer CU1214539 Winston Towers 200 Association, Inc Date 8/4/2025 Quote # E2…" at bounding box center [104, 52] width 185 height 380
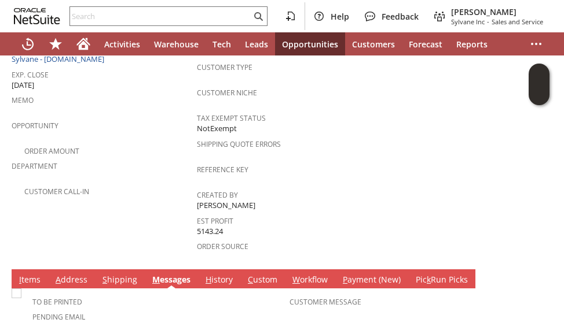
click at [149, 199] on td "Customer CU1214539 Winston Towers 200 Association, Inc Date 8/4/2025 Quote # E2…" at bounding box center [104, 74] width 185 height 380
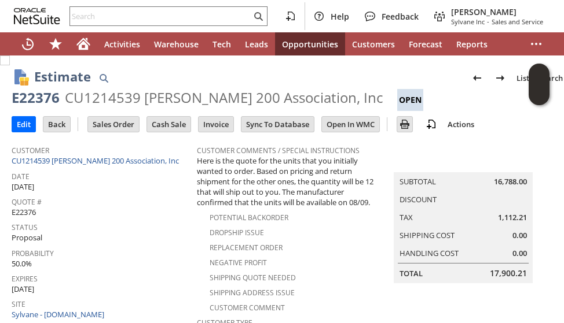
click at [149, 209] on div "Quote # E22376" at bounding box center [101, 206] width 179 height 24
click at [120, 208] on div "Quote # E22376" at bounding box center [101, 206] width 179 height 24
click at [402, 128] on img at bounding box center [405, 124] width 14 height 14
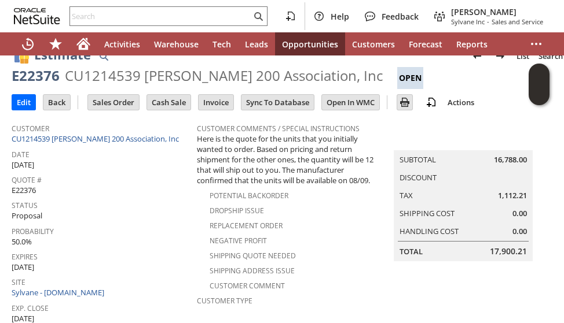
click at [117, 195] on tbody "Customer CU1214539 Winston Towers 200 Association, Inc Date 8/4/2025 Quote # E2…" at bounding box center [104, 274] width 185 height 315
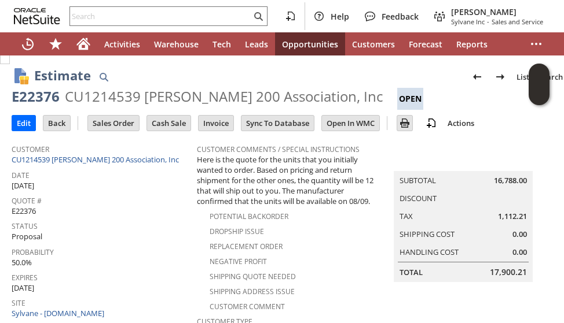
scroll to position [0, 0]
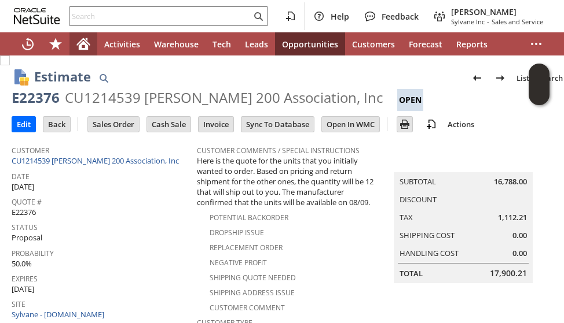
click at [83, 42] on icon "Home" at bounding box center [83, 45] width 9 height 9
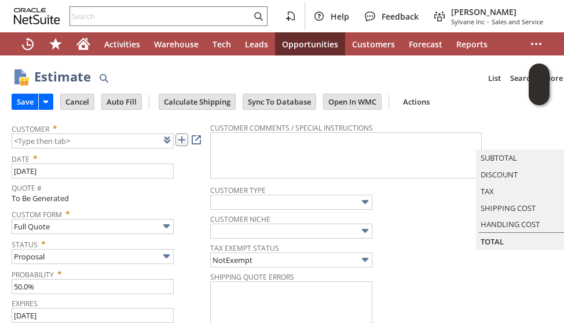
click at [181, 145] on link at bounding box center [181, 140] width 13 height 13
drag, startPoint x: 444, startPoint y: 75, endPoint x: 269, endPoint y: 4, distance: 189.8
click at [441, 73] on div "Estimate List Search More Add To Shortcuts" at bounding box center [300, 77] width 533 height 21
type input "CU1233962 Bi-Rite Global LLC"
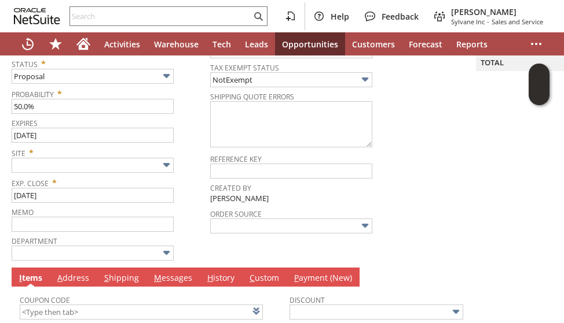
scroll to position [174, 0]
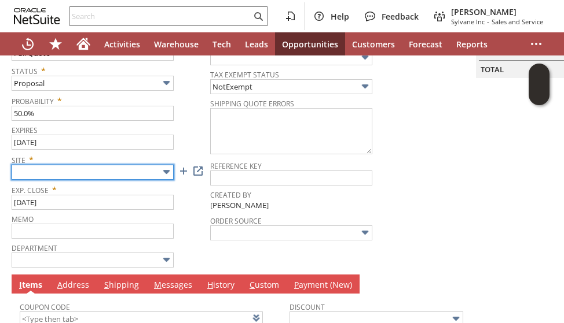
click at [98, 168] on input "text" at bounding box center [93, 172] width 162 height 15
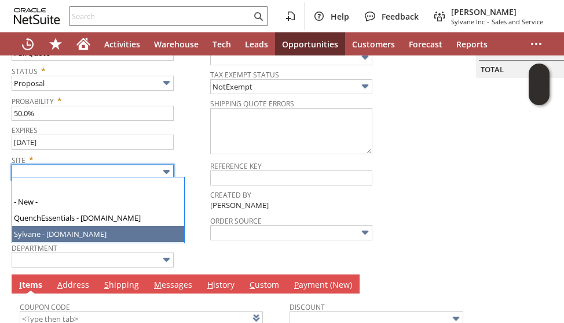
type input "Sylvane - www.sylvane.com"
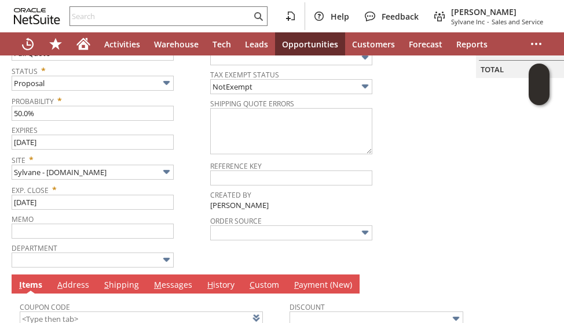
click at [210, 237] on td "Memo" at bounding box center [111, 225] width 198 height 29
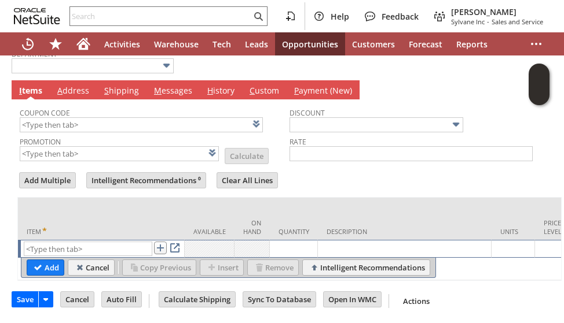
scroll to position [380, 0]
click at [96, 242] on input "text" at bounding box center [88, 249] width 128 height 14
paste input "vi14965"
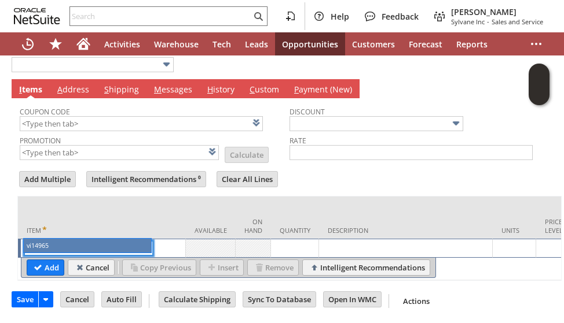
type input "vi14965"
click at [93, 247] on div "vi14965 List Search" at bounding box center [103, 249] width 159 height 16
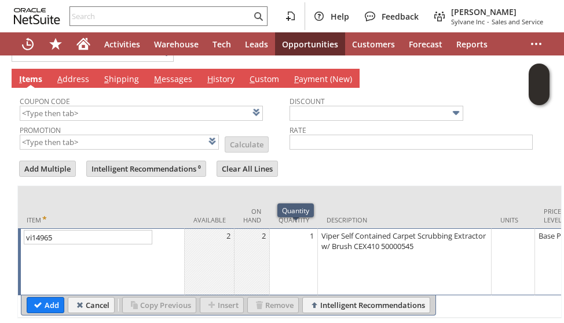
click at [300, 236] on div "1" at bounding box center [294, 236] width 42 height 12
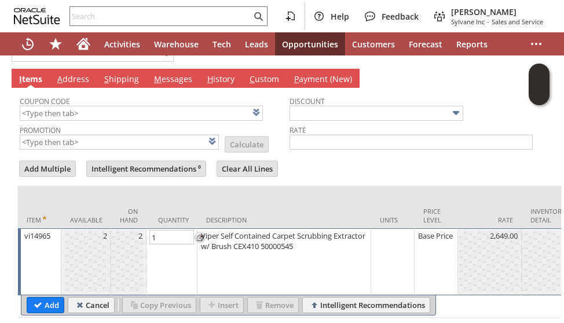
type input "2"
click at [39, 298] on input "Add" at bounding box center [45, 305] width 36 height 15
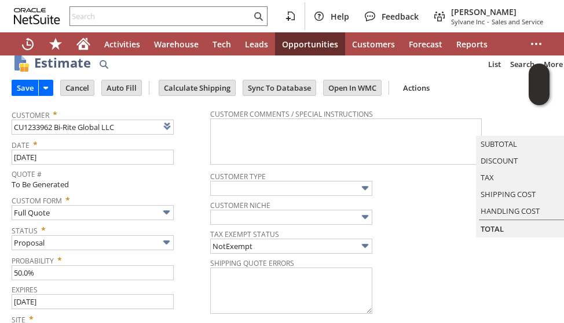
scroll to position [0, 0]
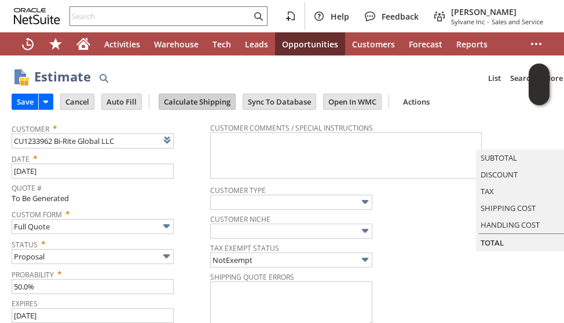
click at [193, 105] on input "Calculate Shipping" at bounding box center [197, 101] width 76 height 15
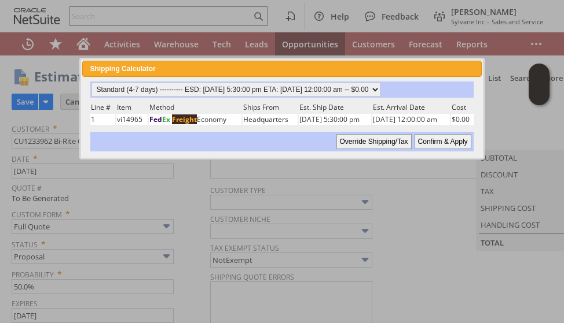
click at [431, 139] on input "Confirm & Apply" at bounding box center [442, 141] width 57 height 15
type input "Add"
type input "Copy Previous"
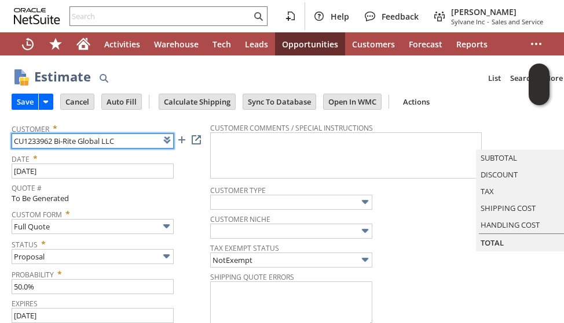
click at [44, 143] on input "CU1233962 Bi-Rite Global LLC" at bounding box center [93, 141] width 162 height 15
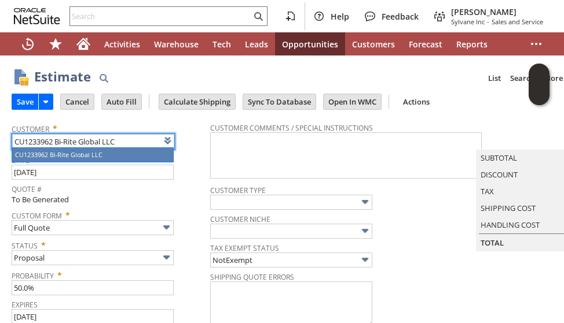
click at [189, 238] on span "Status *" at bounding box center [108, 244] width 193 height 14
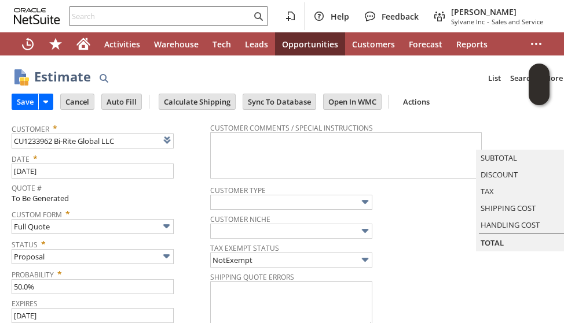
click at [21, 104] on input "Save" at bounding box center [25, 101] width 26 height 15
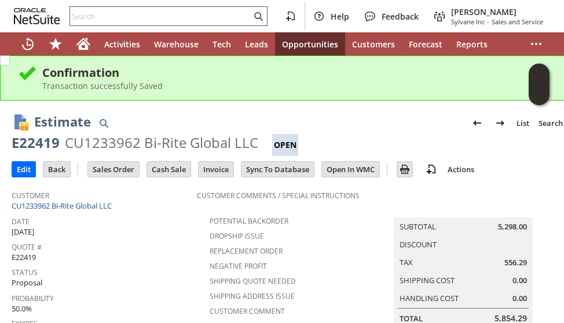
click at [112, 16] on input "text" at bounding box center [160, 16] width 181 height 14
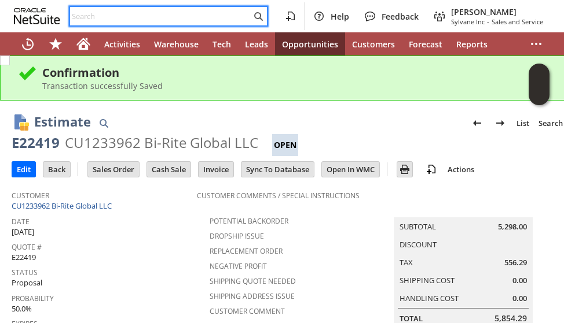
paste input "S252565"
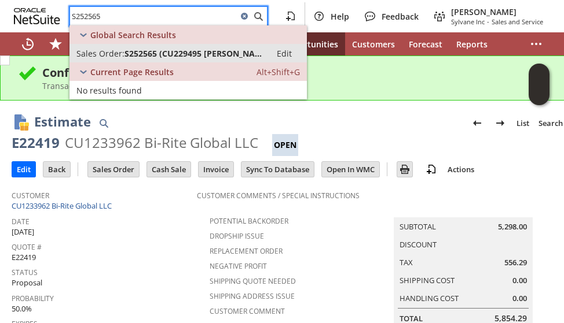
type input "S252565"
click at [185, 53] on span "S252565 (CU229495 Tracey Norton)" at bounding box center [193, 53] width 139 height 11
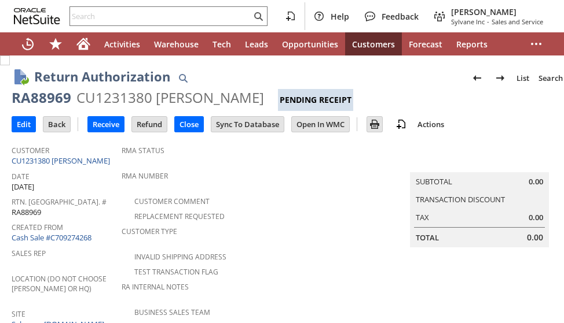
scroll to position [463, 0]
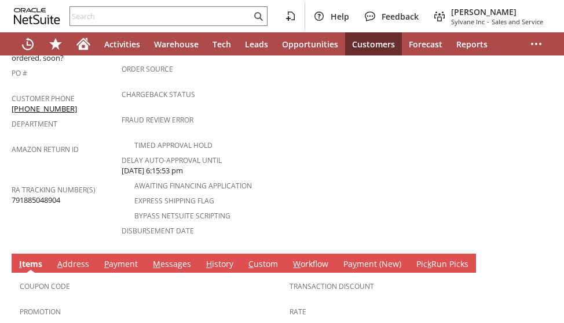
click at [52, 195] on span "791885048904" at bounding box center [36, 200] width 49 height 11
copy span "791885048904"
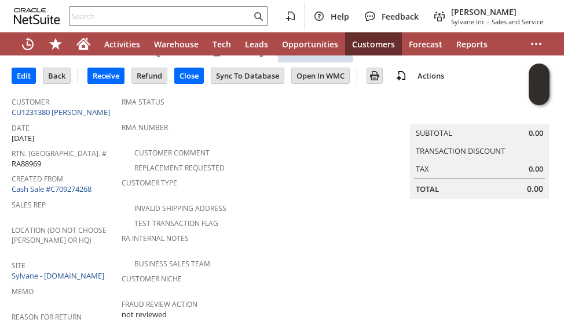
scroll to position [0, 0]
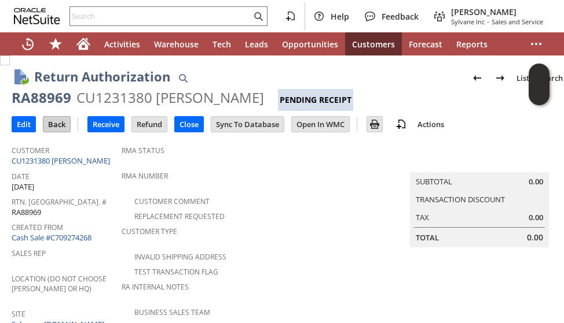
click at [57, 120] on input "Back" at bounding box center [56, 124] width 27 height 15
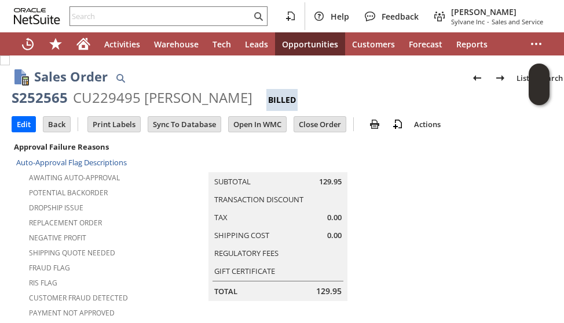
scroll to position [694, 0]
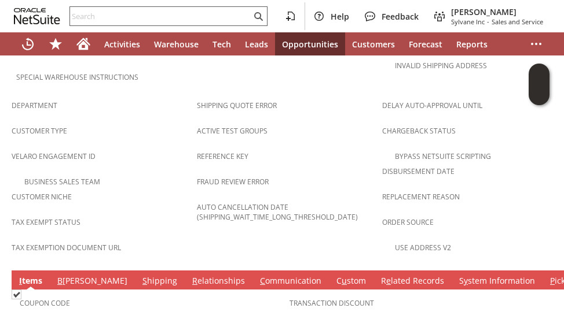
click at [117, 14] on input "text" at bounding box center [160, 16] width 181 height 14
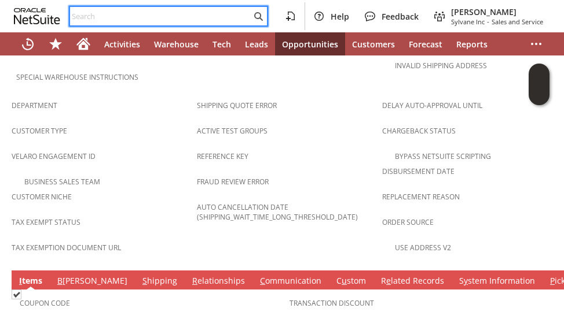
paste input "[GEOGRAPHIC_DATA][US_STATE] Healthcare"
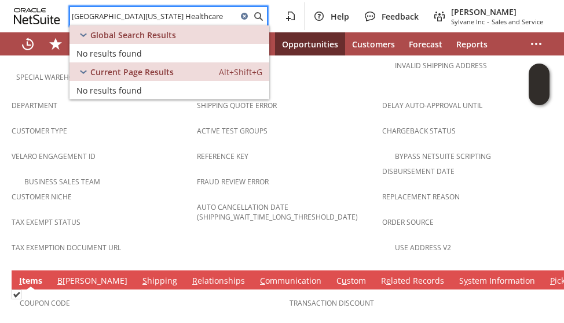
type input "[GEOGRAPHIC_DATA][US_STATE] Healthcare"
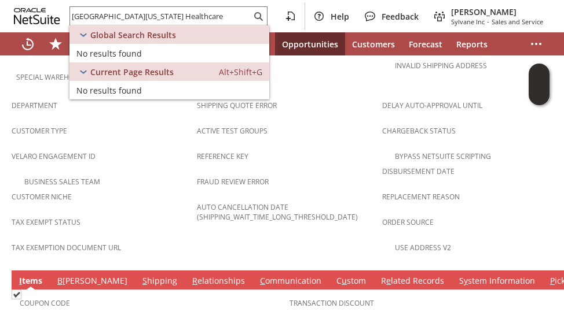
click at [311, 174] on span "Fraud Review Error" at bounding box center [286, 180] width 179 height 13
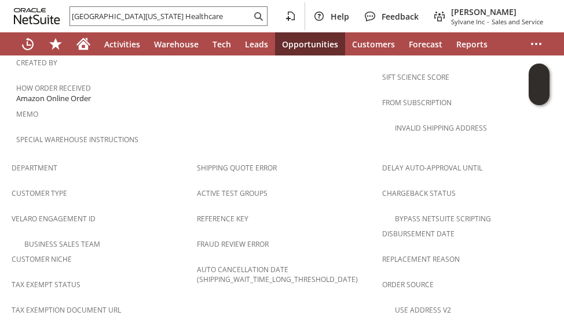
scroll to position [405, 0]
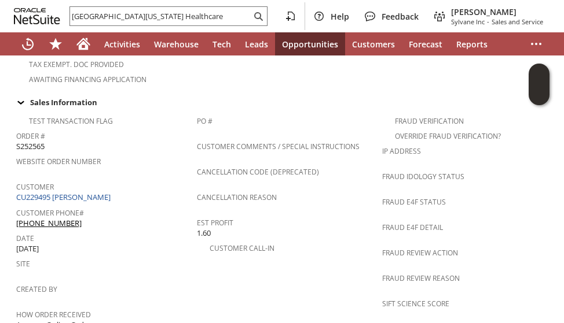
click at [180, 230] on div "Date [DATE]" at bounding box center [103, 242] width 175 height 24
click at [84, 47] on icon "Home" at bounding box center [83, 44] width 14 height 14
